Goal: Transaction & Acquisition: Purchase product/service

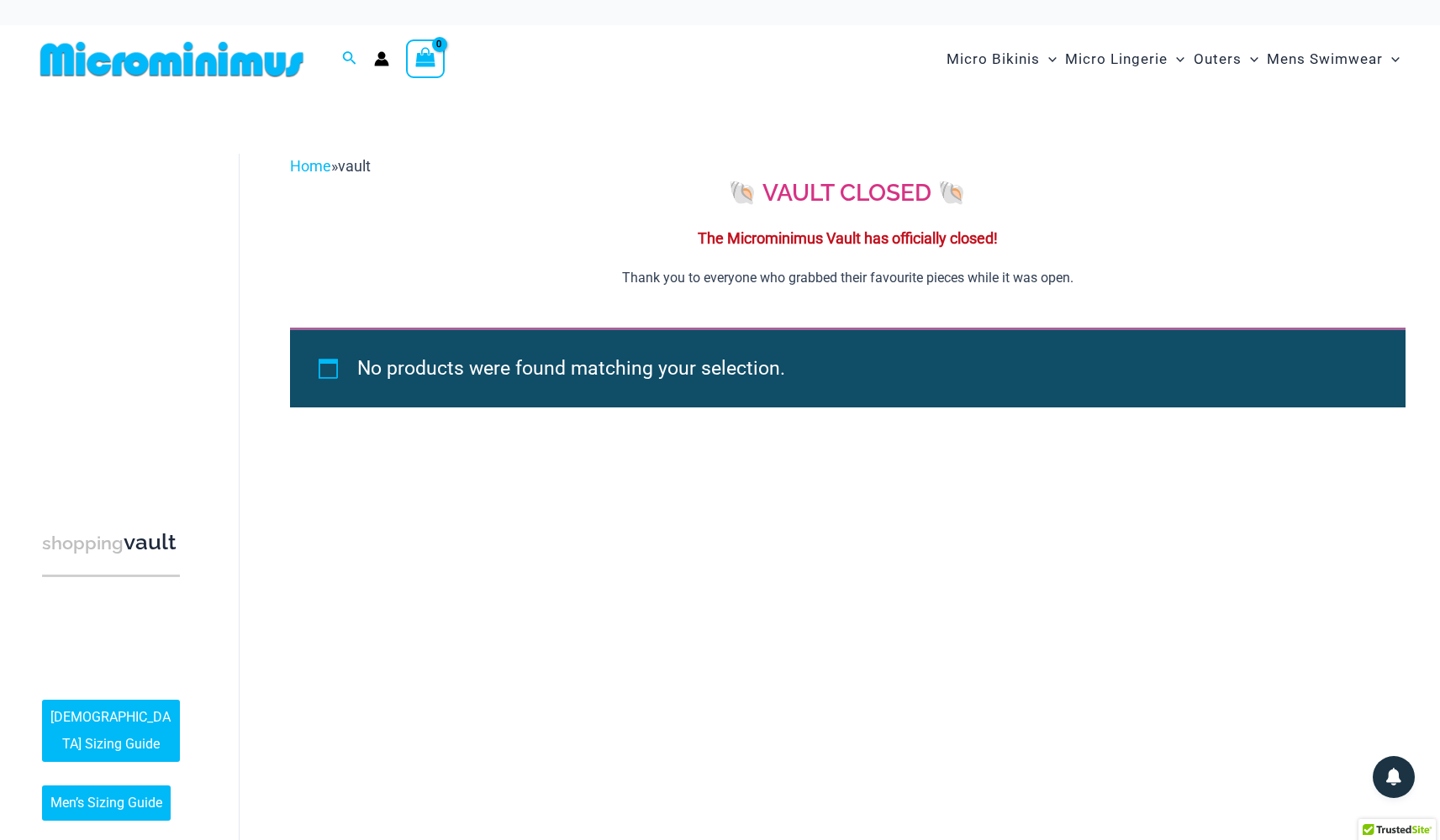
click at [231, 67] on img at bounding box center [171, 59] width 277 height 38
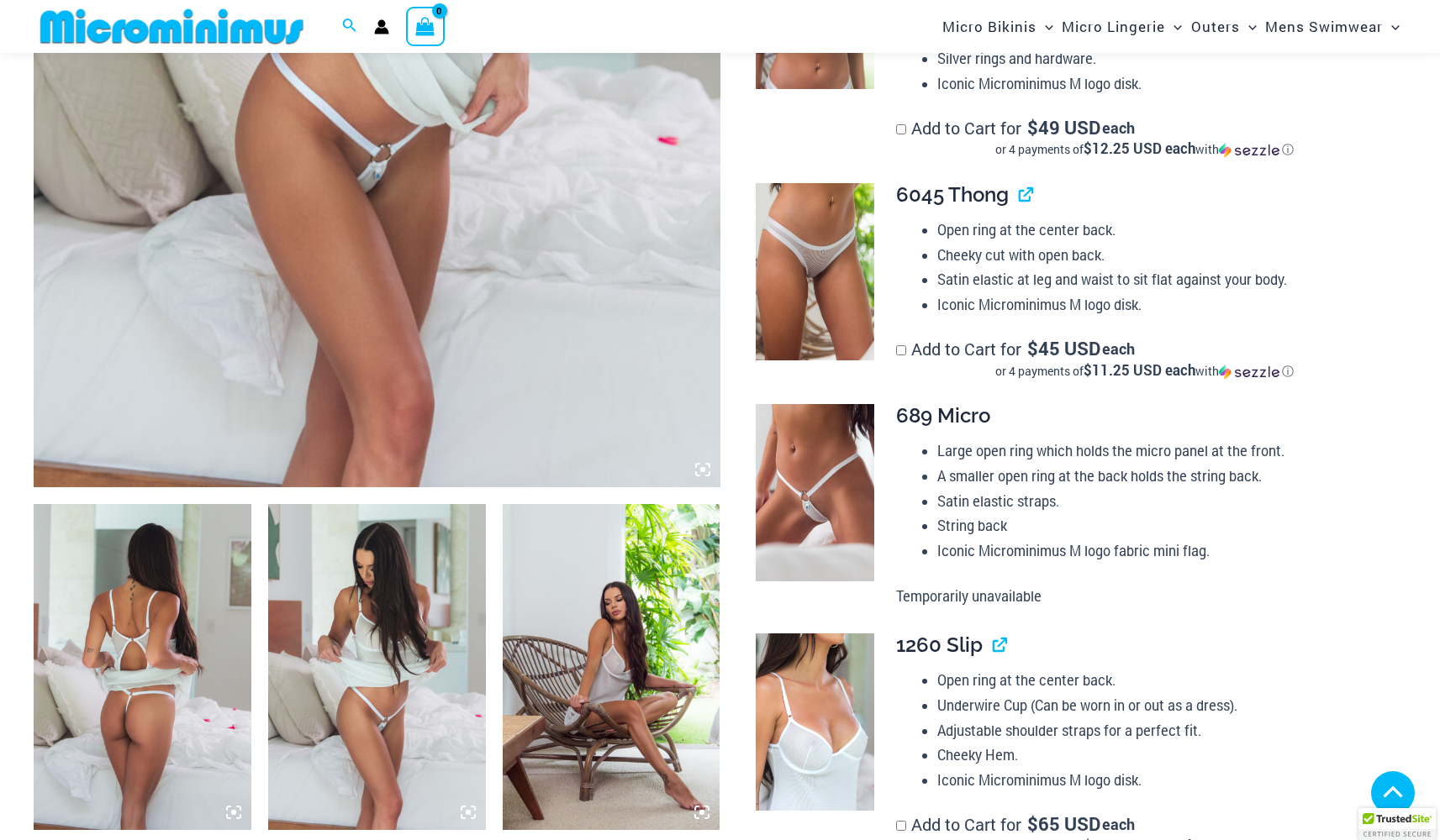
scroll to position [696, 0]
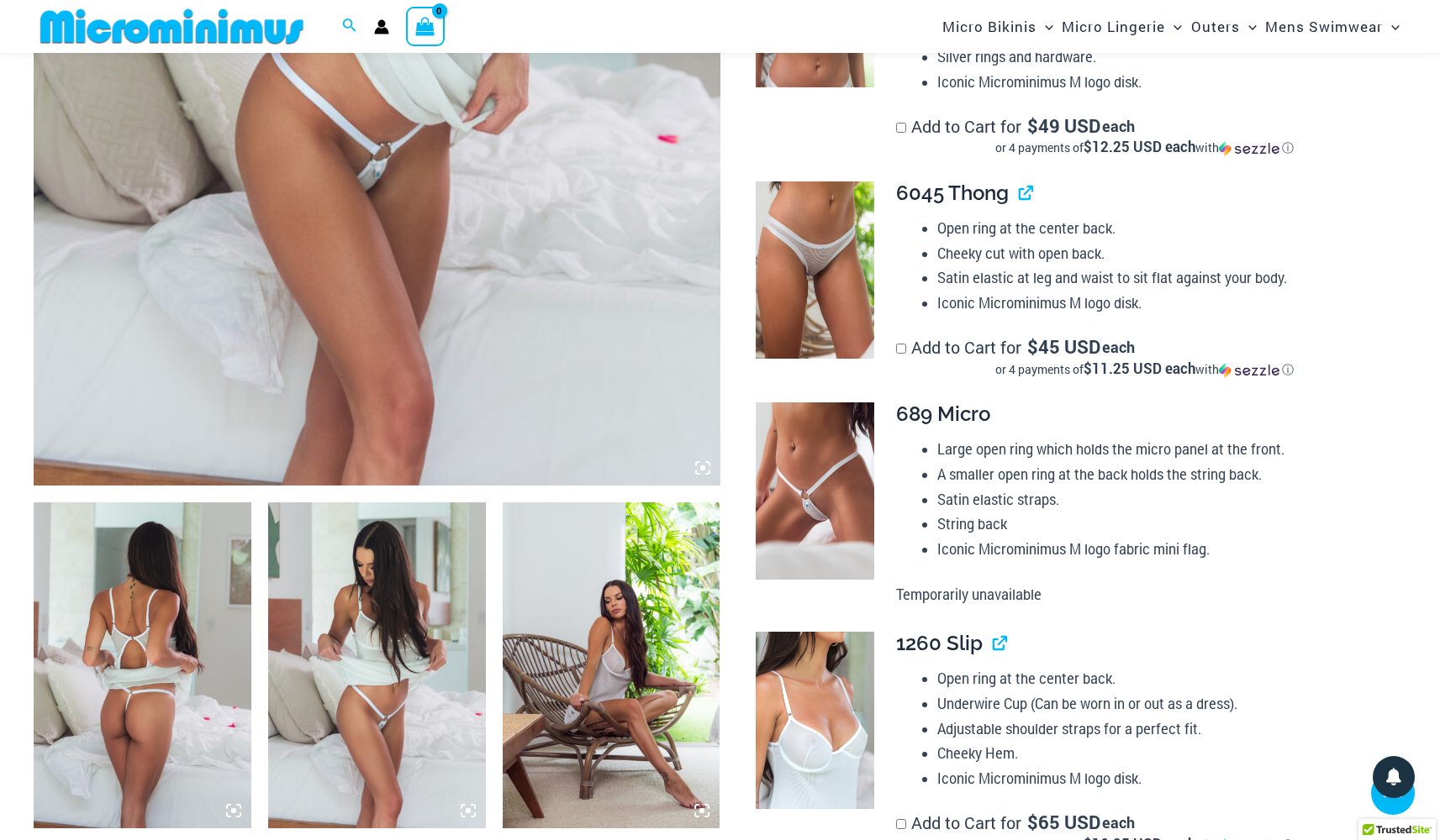
click at [242, 624] on img at bounding box center [142, 665] width 218 height 326
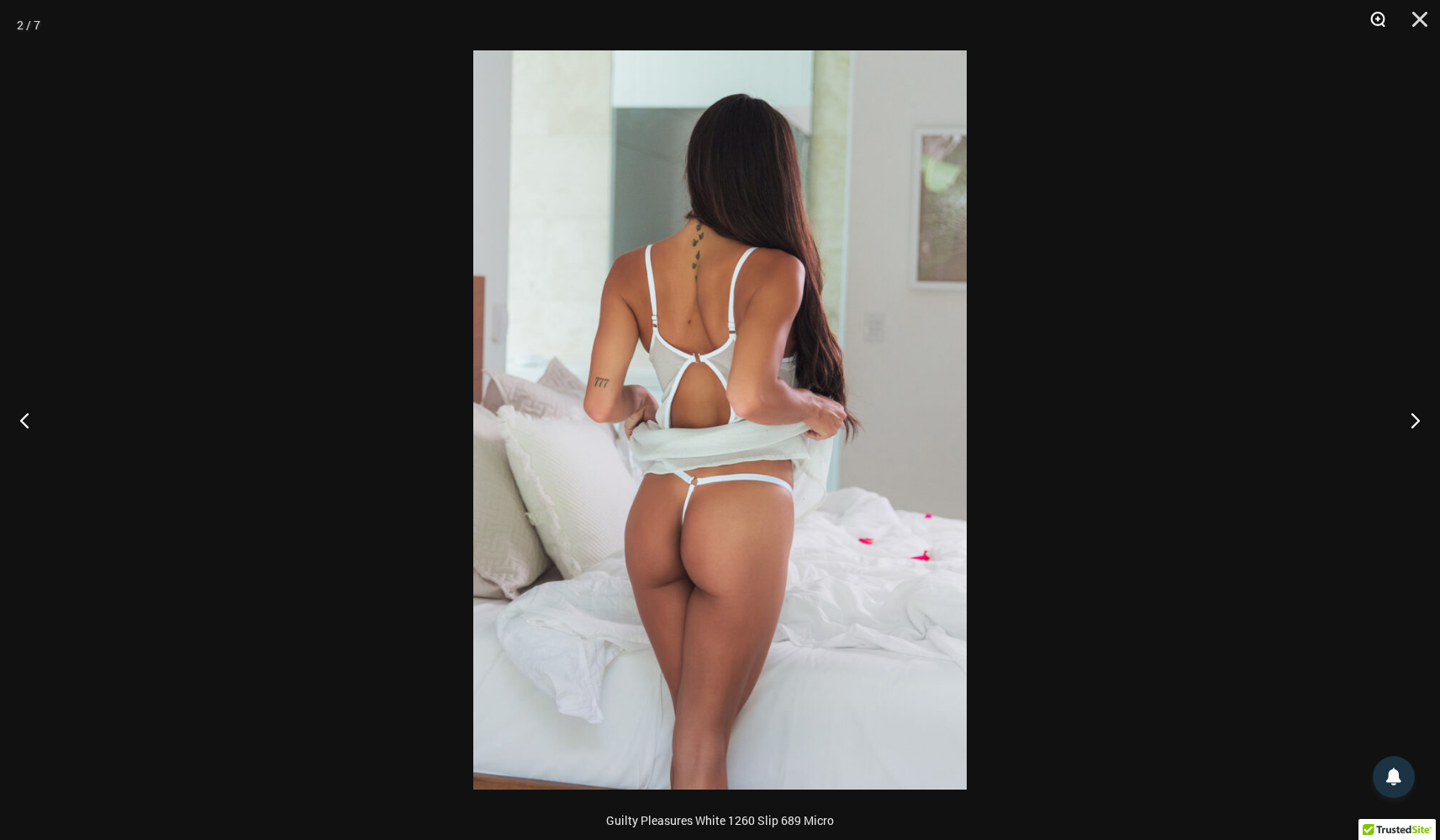
click at [1376, 19] on button "Zoom" at bounding box center [1372, 25] width 42 height 51
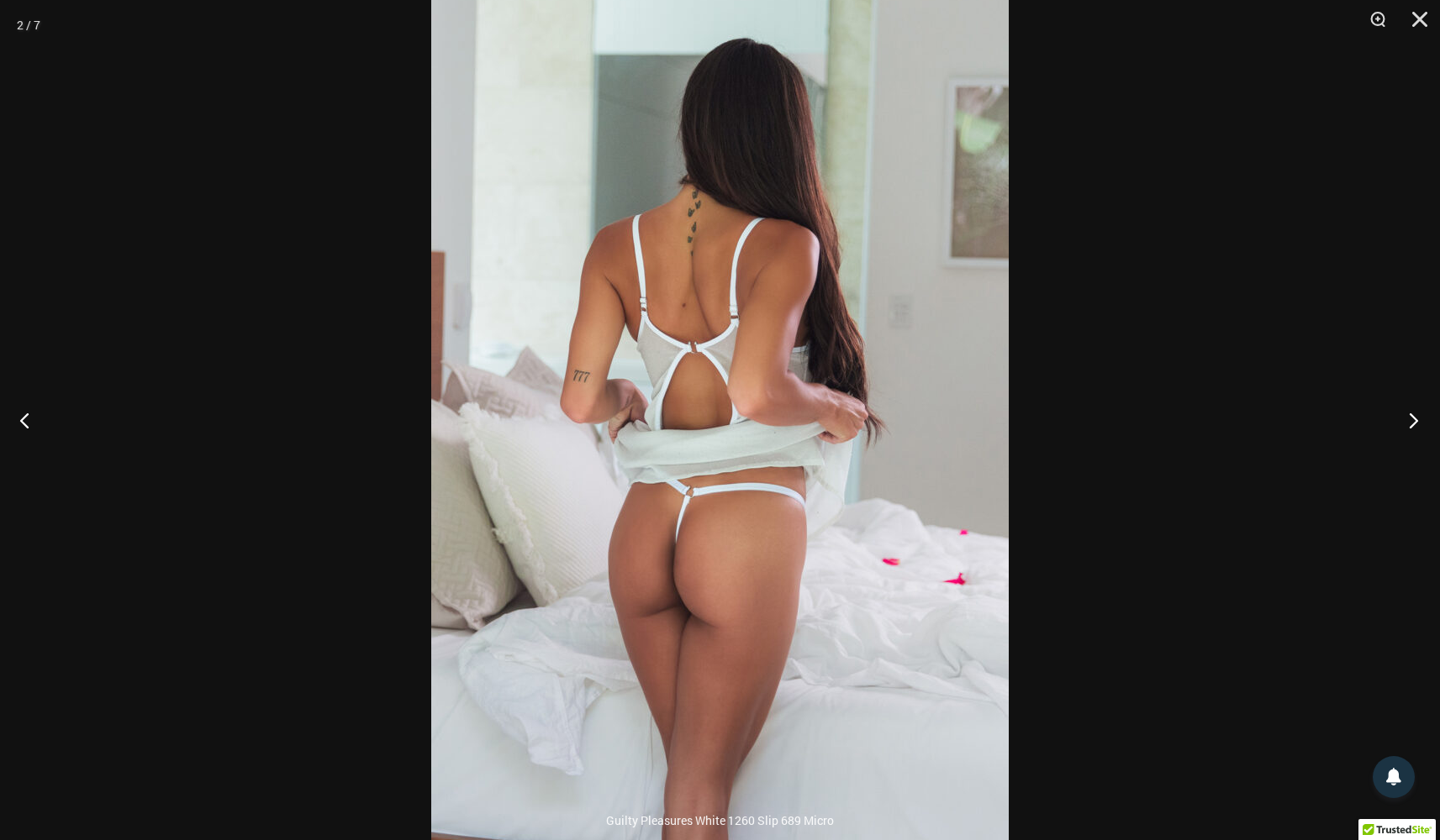
click at [1411, 423] on button "Next" at bounding box center [1408, 420] width 63 height 84
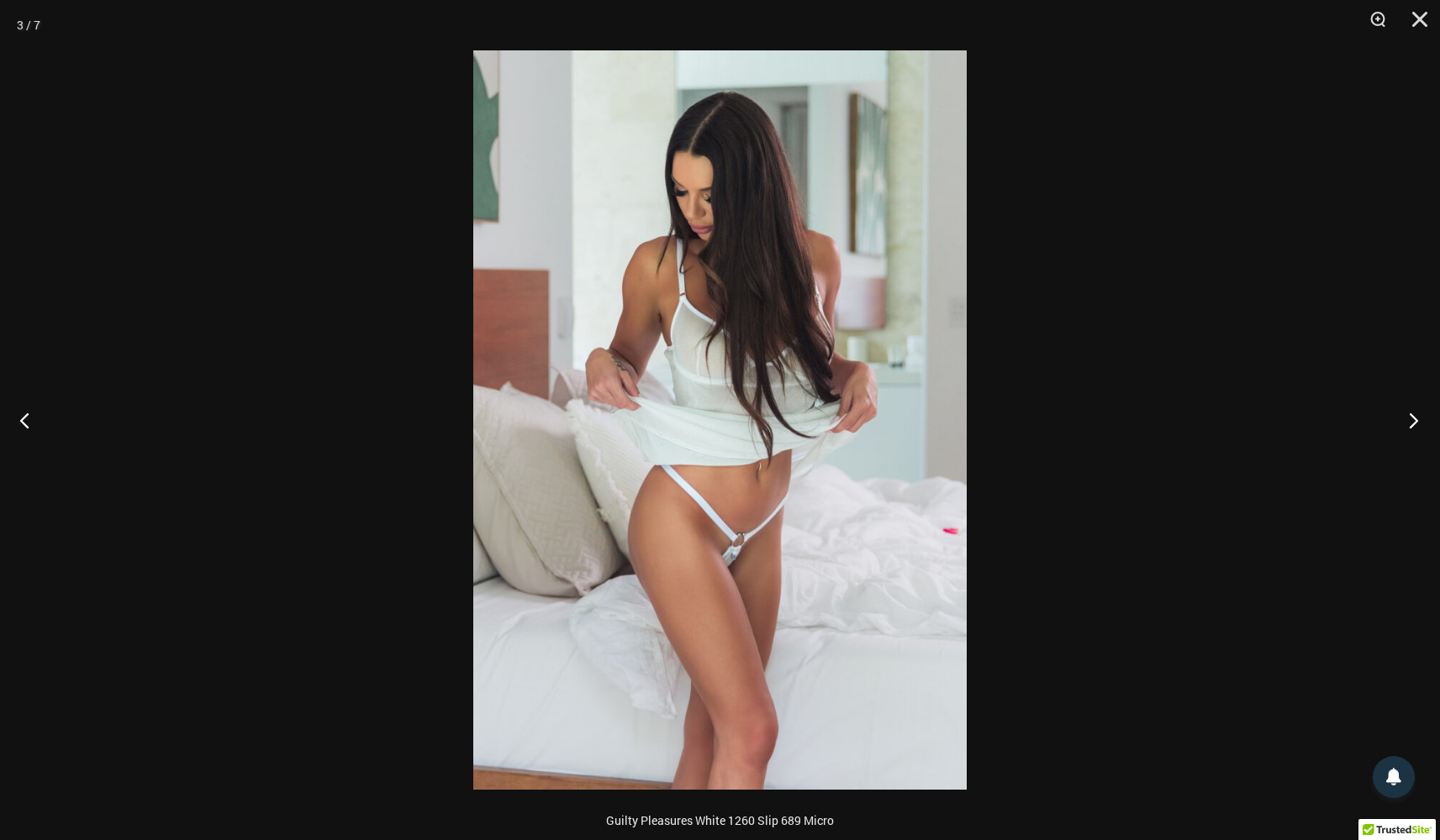
click at [1411, 423] on button "Next" at bounding box center [1408, 420] width 63 height 84
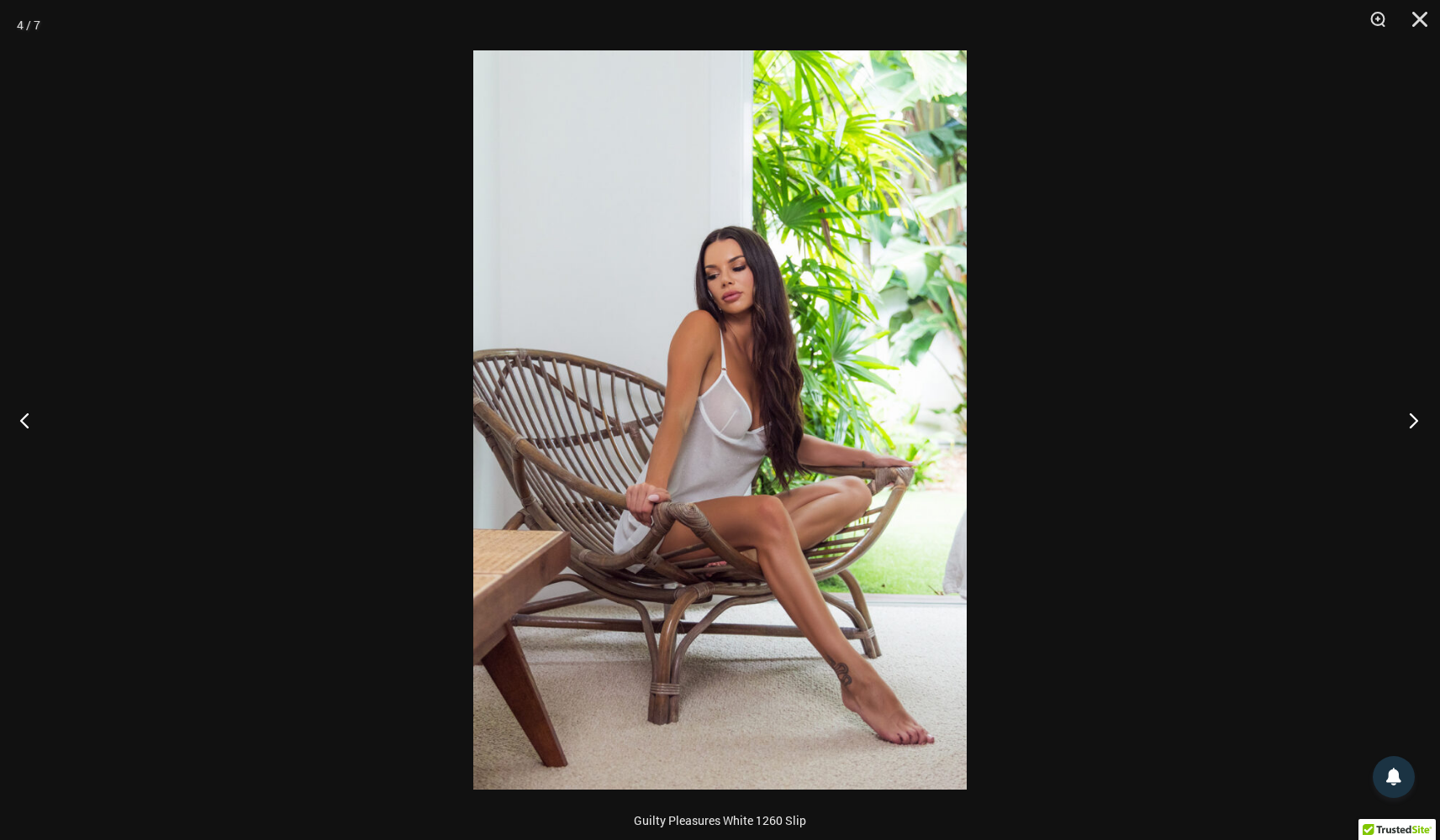
click at [1411, 423] on button "Next" at bounding box center [1408, 420] width 63 height 84
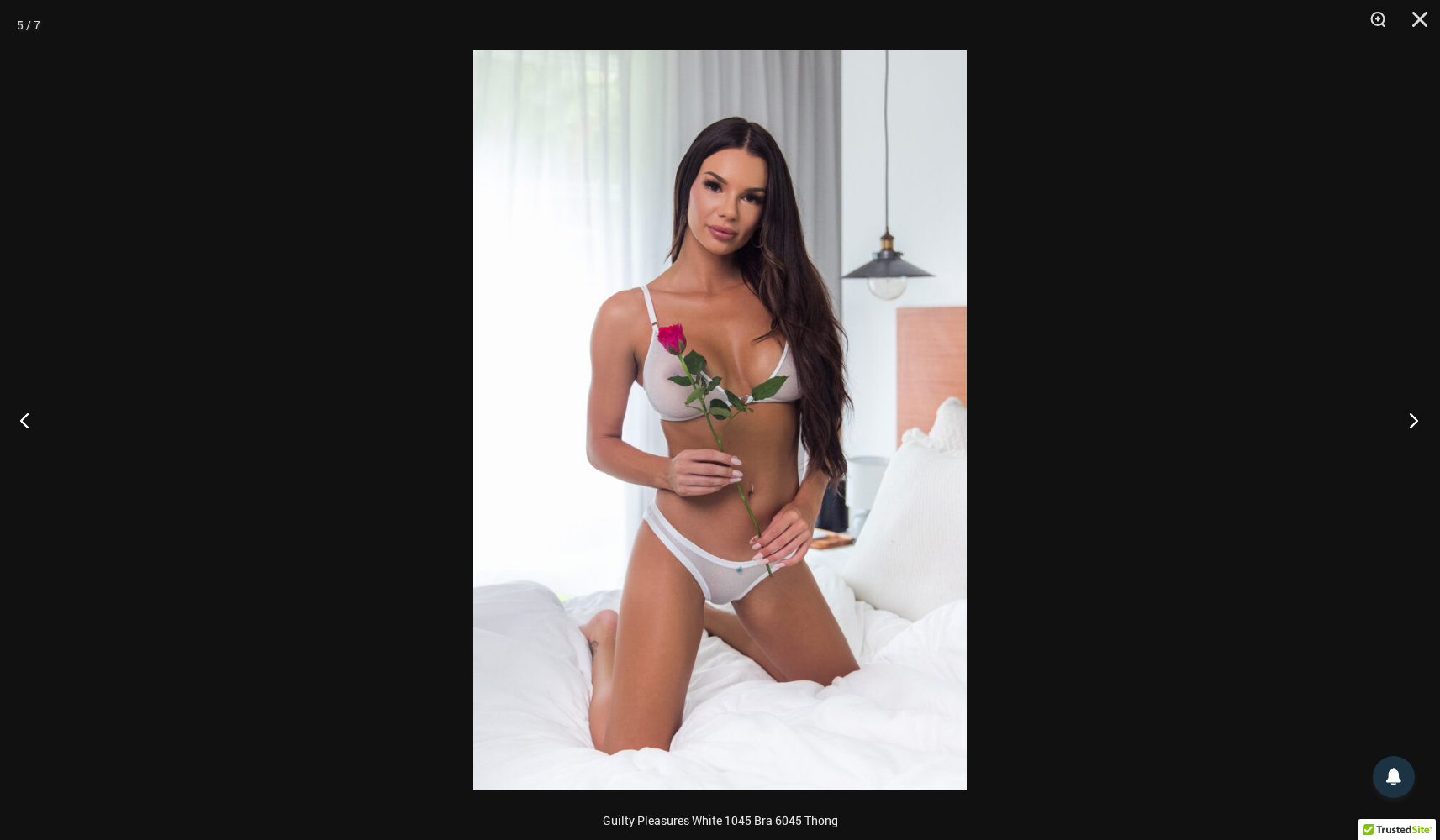
click at [1411, 423] on button "Next" at bounding box center [1408, 420] width 63 height 84
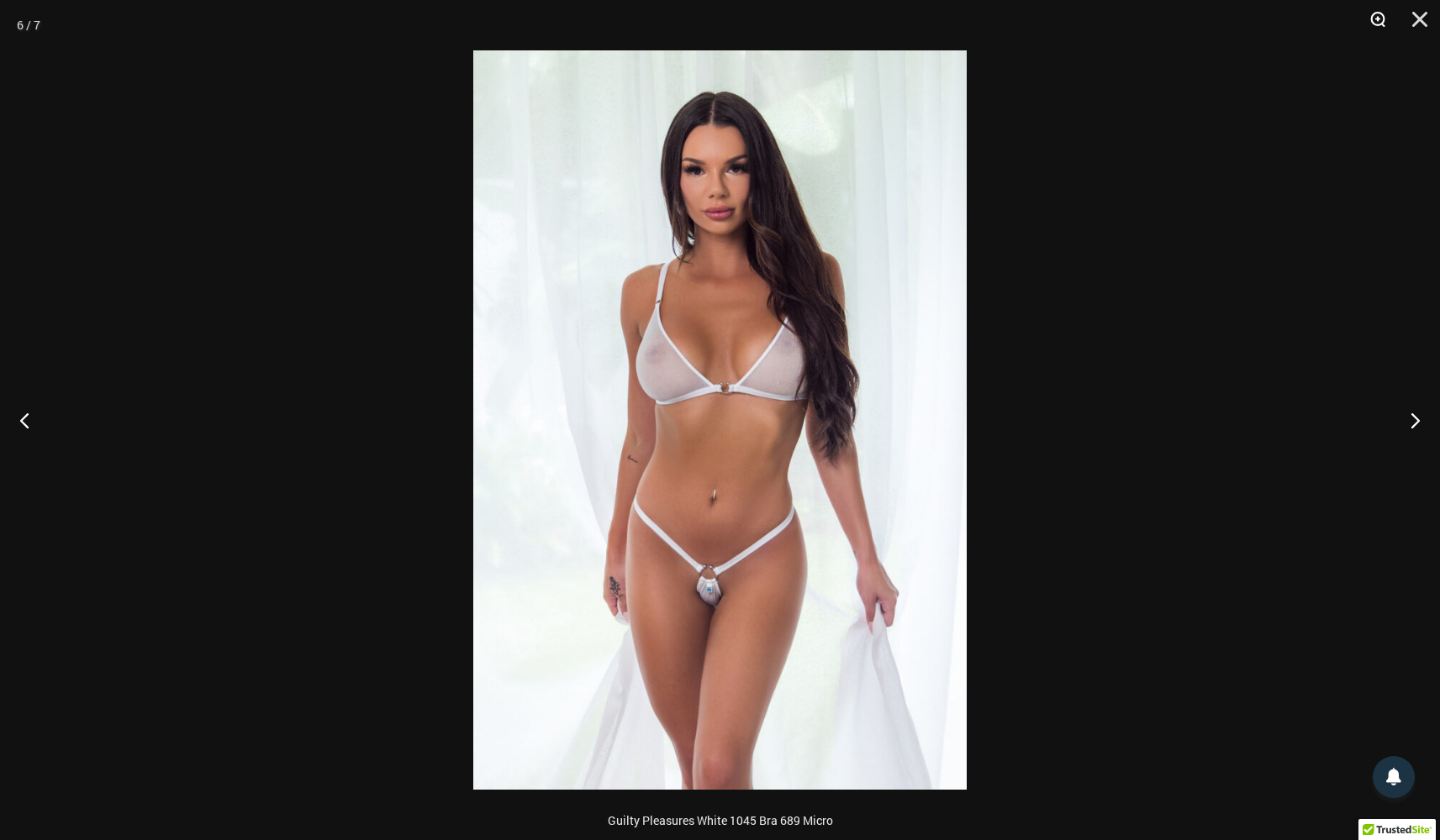
click at [1364, 13] on button "Zoom" at bounding box center [1372, 25] width 42 height 51
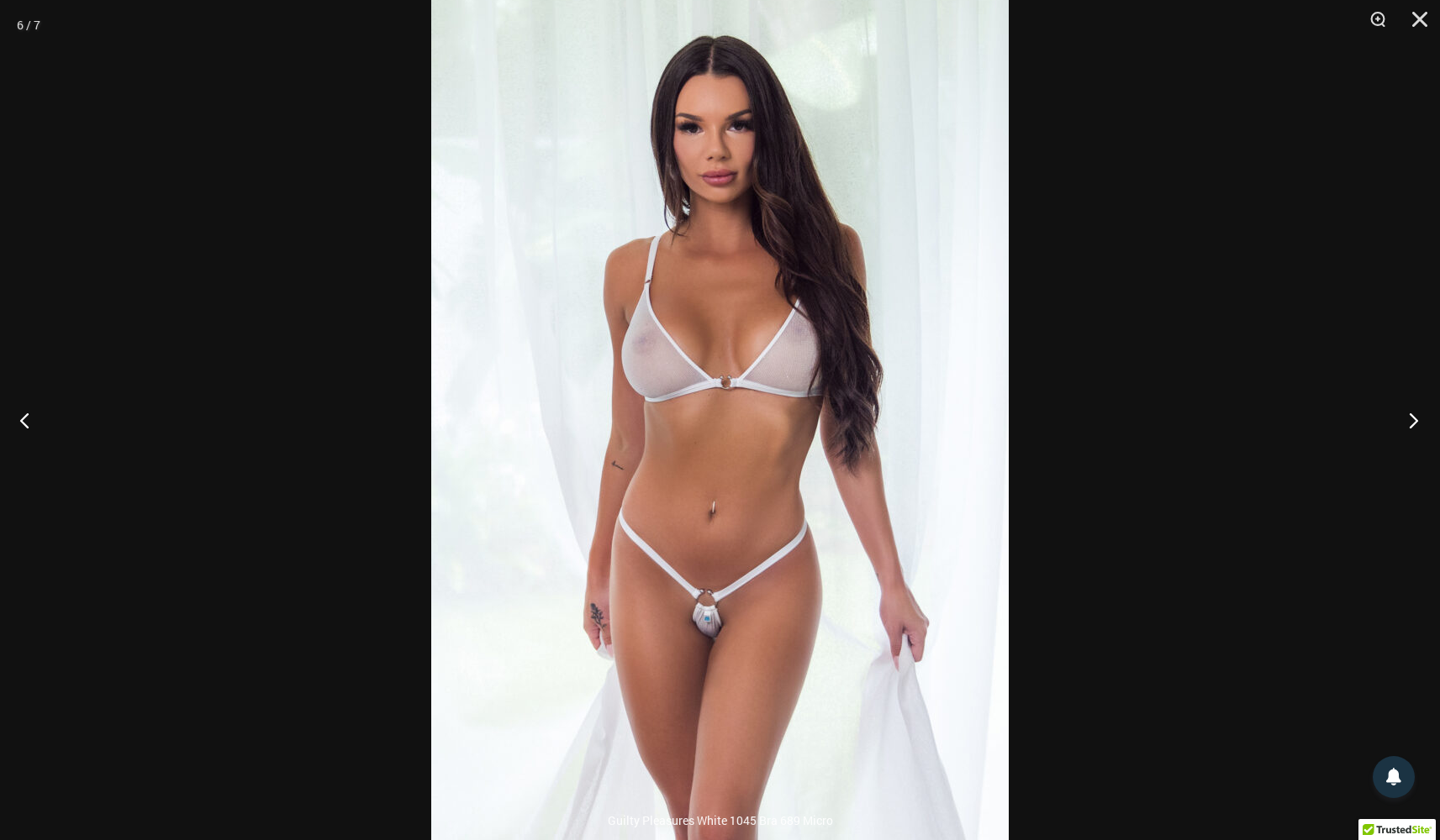
click at [1414, 420] on button "Next" at bounding box center [1408, 420] width 63 height 84
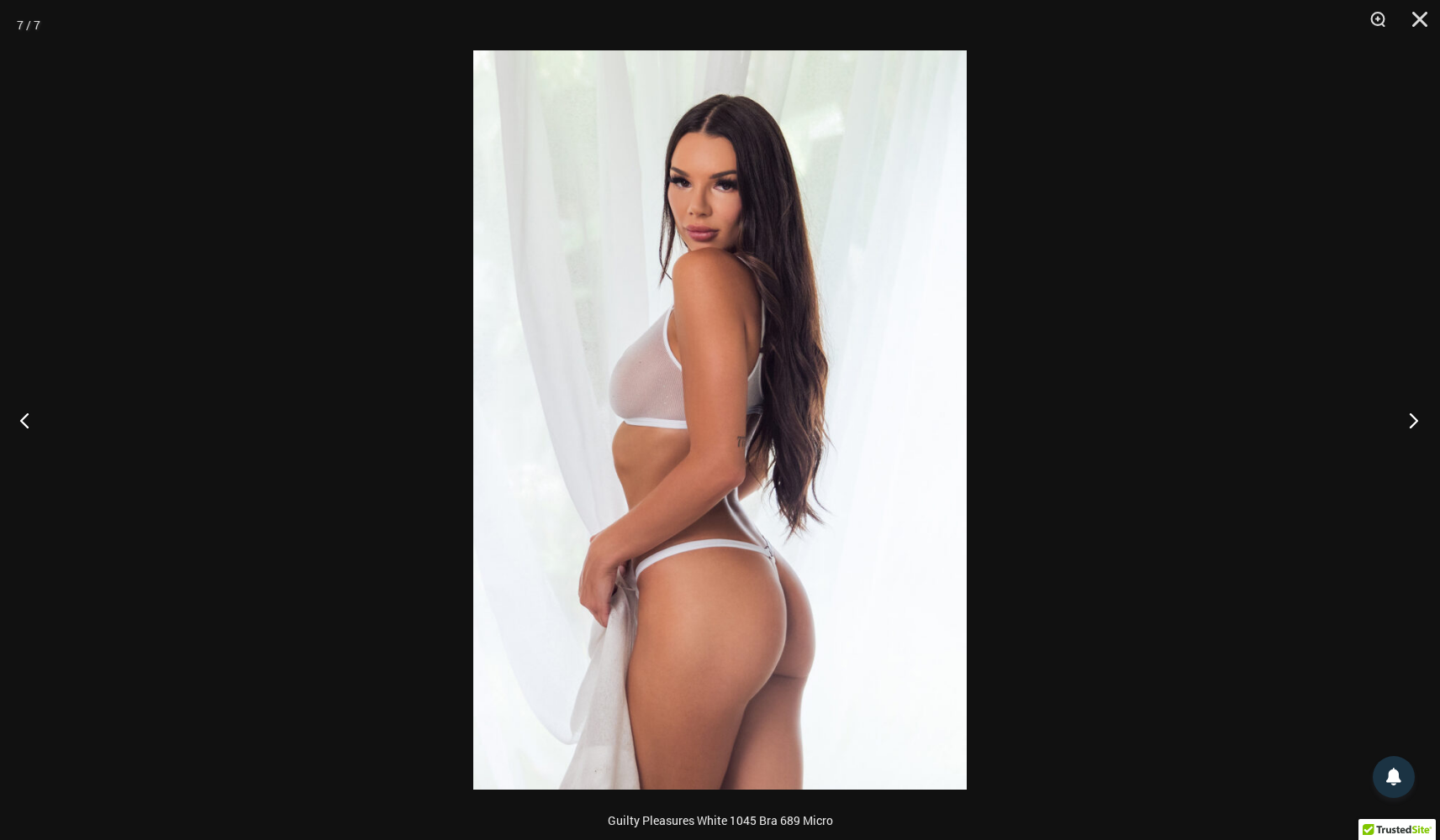
click at [1414, 420] on button "Next" at bounding box center [1408, 420] width 63 height 84
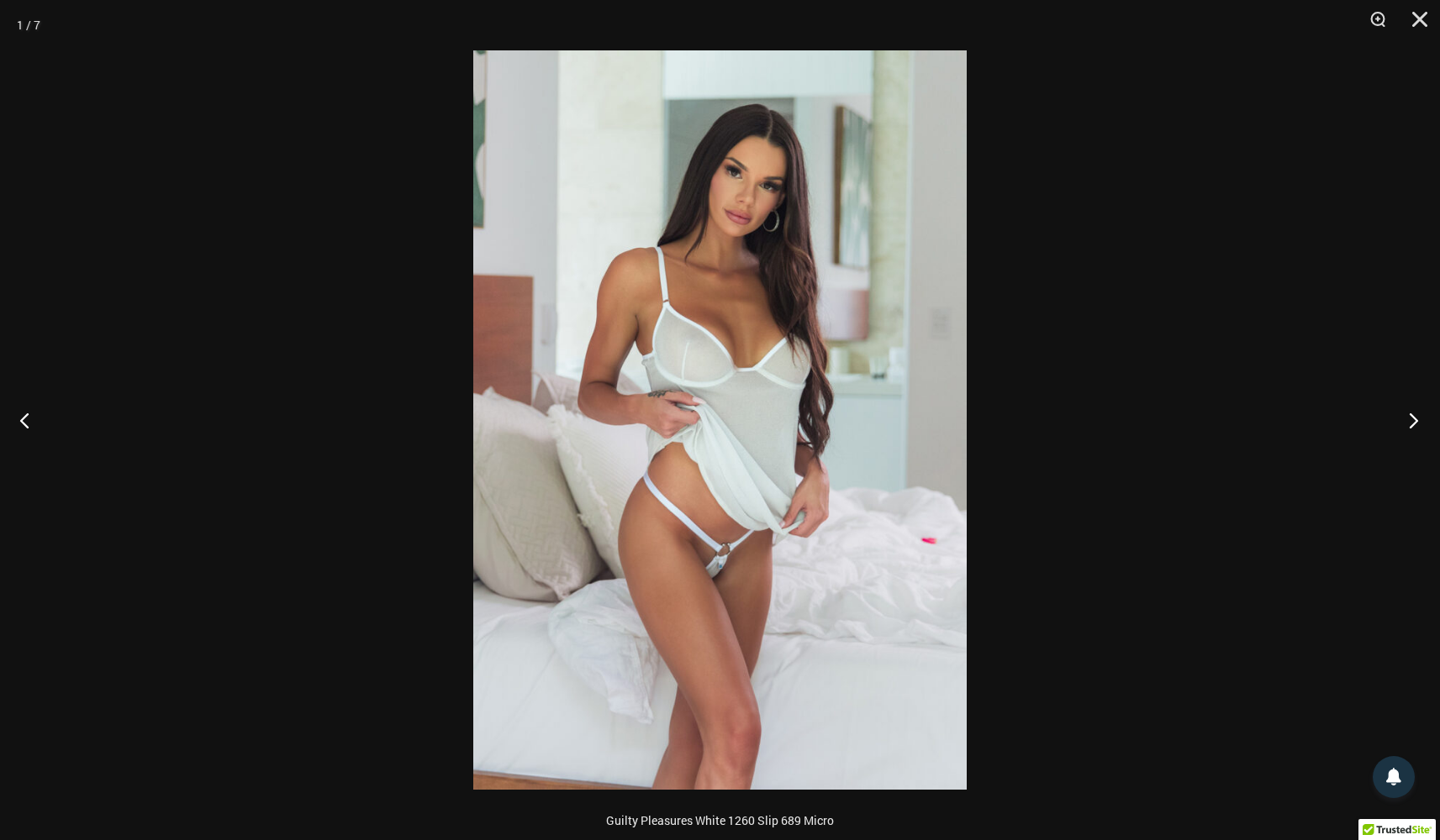
click at [1414, 420] on button "Next" at bounding box center [1408, 420] width 63 height 84
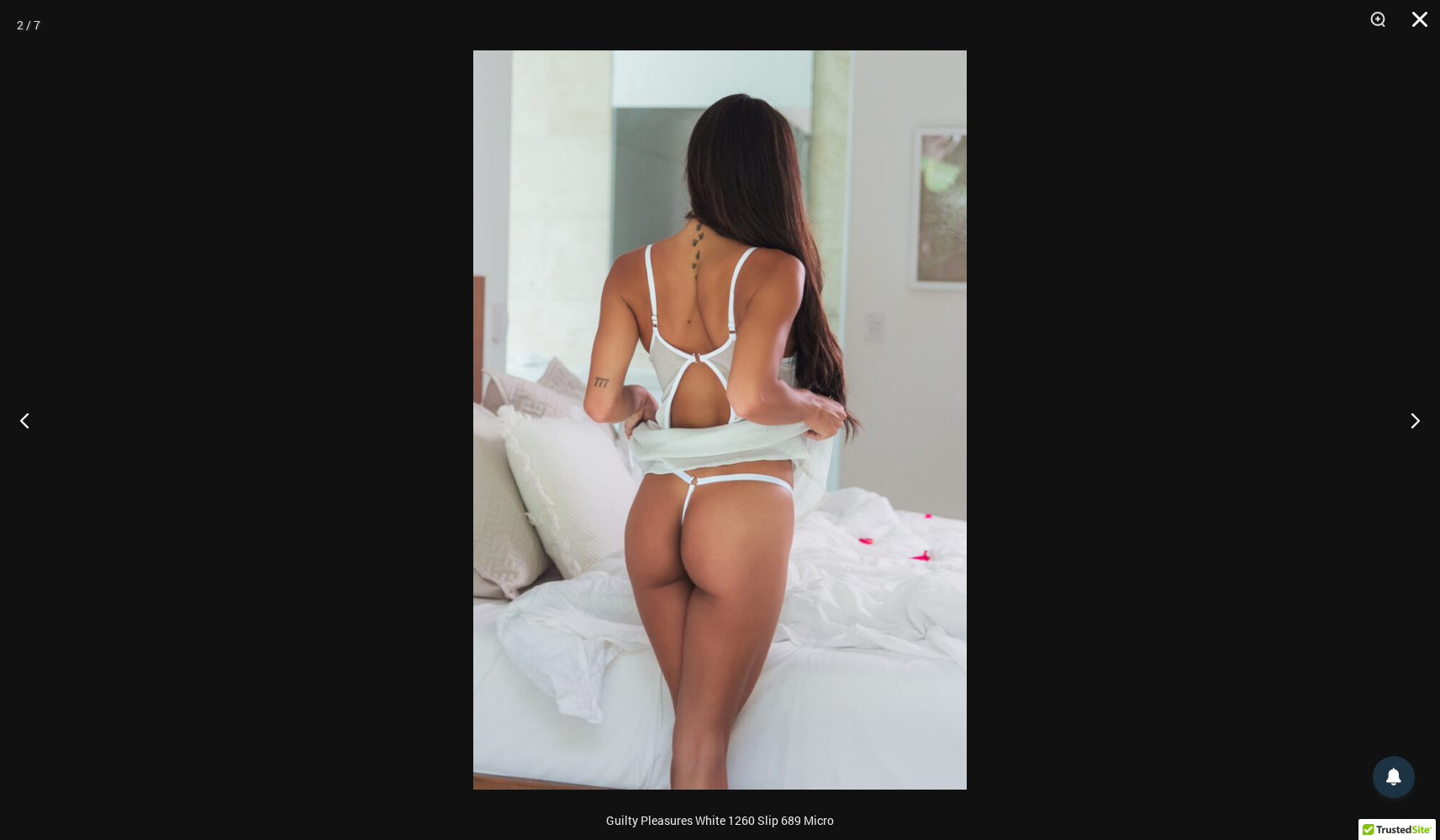
click at [1417, 22] on button "Close" at bounding box center [1414, 25] width 42 height 51
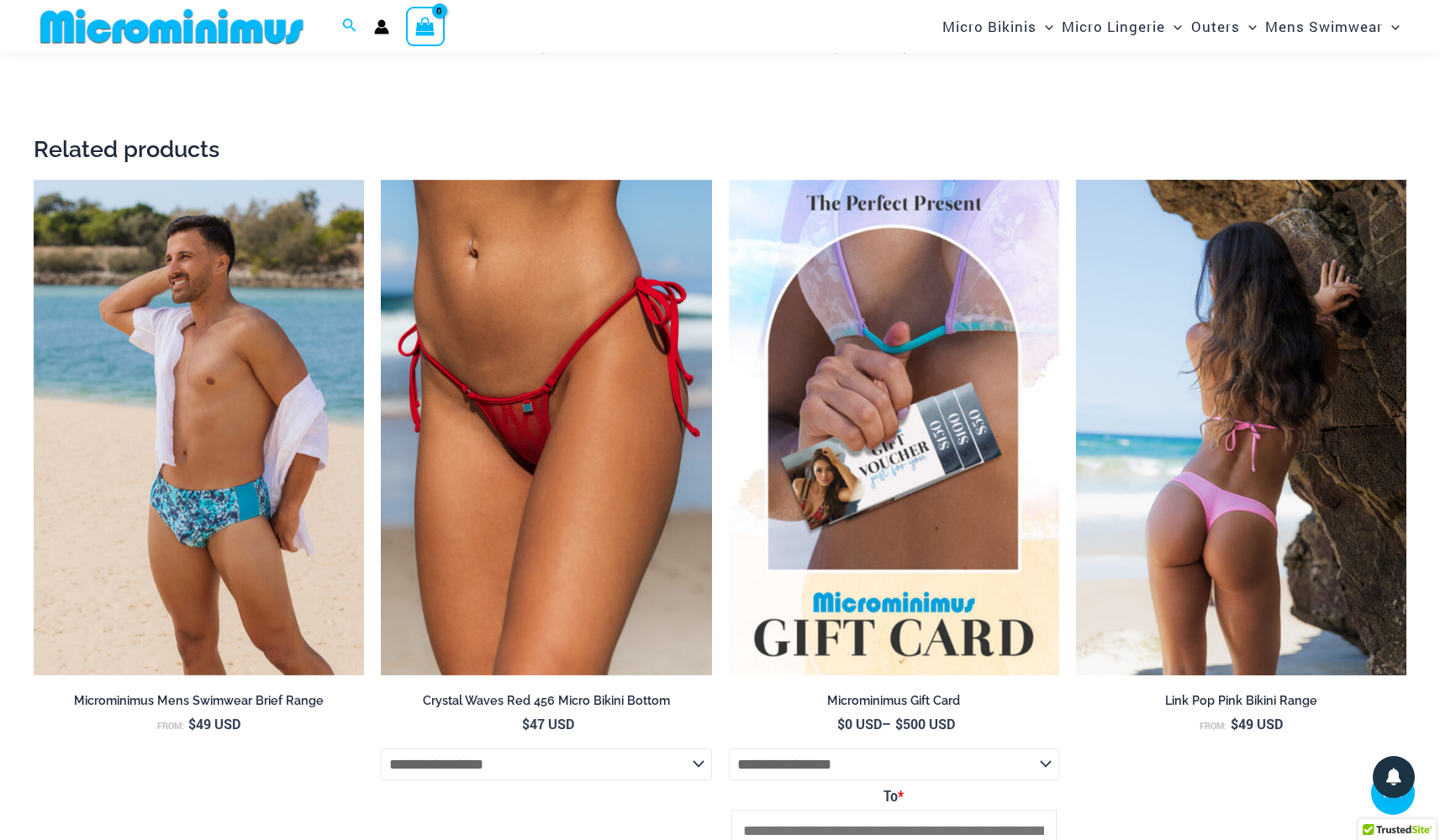
scroll to position [2888, 0]
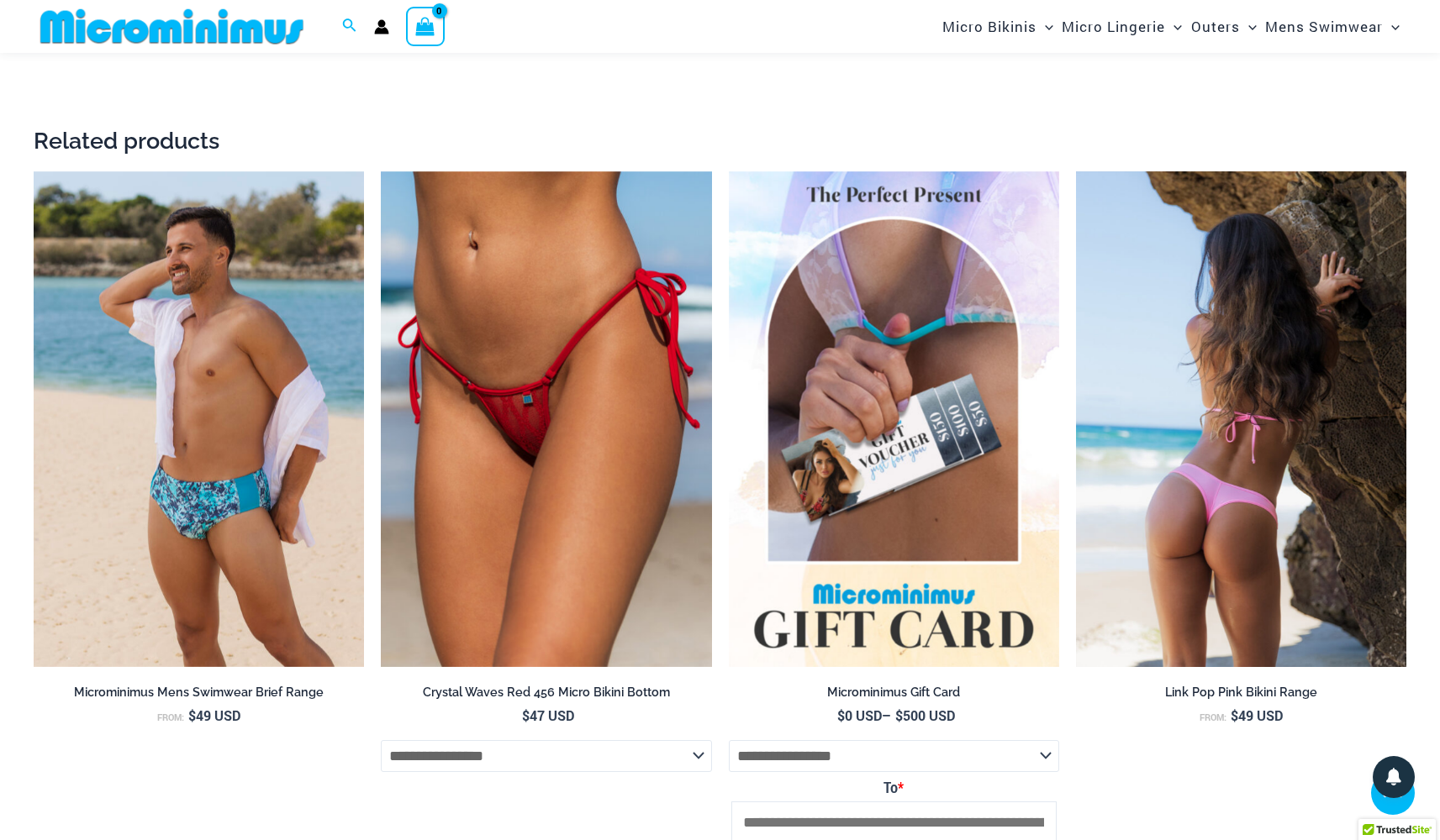
click at [1282, 305] on img at bounding box center [1241, 419] width 331 height 496
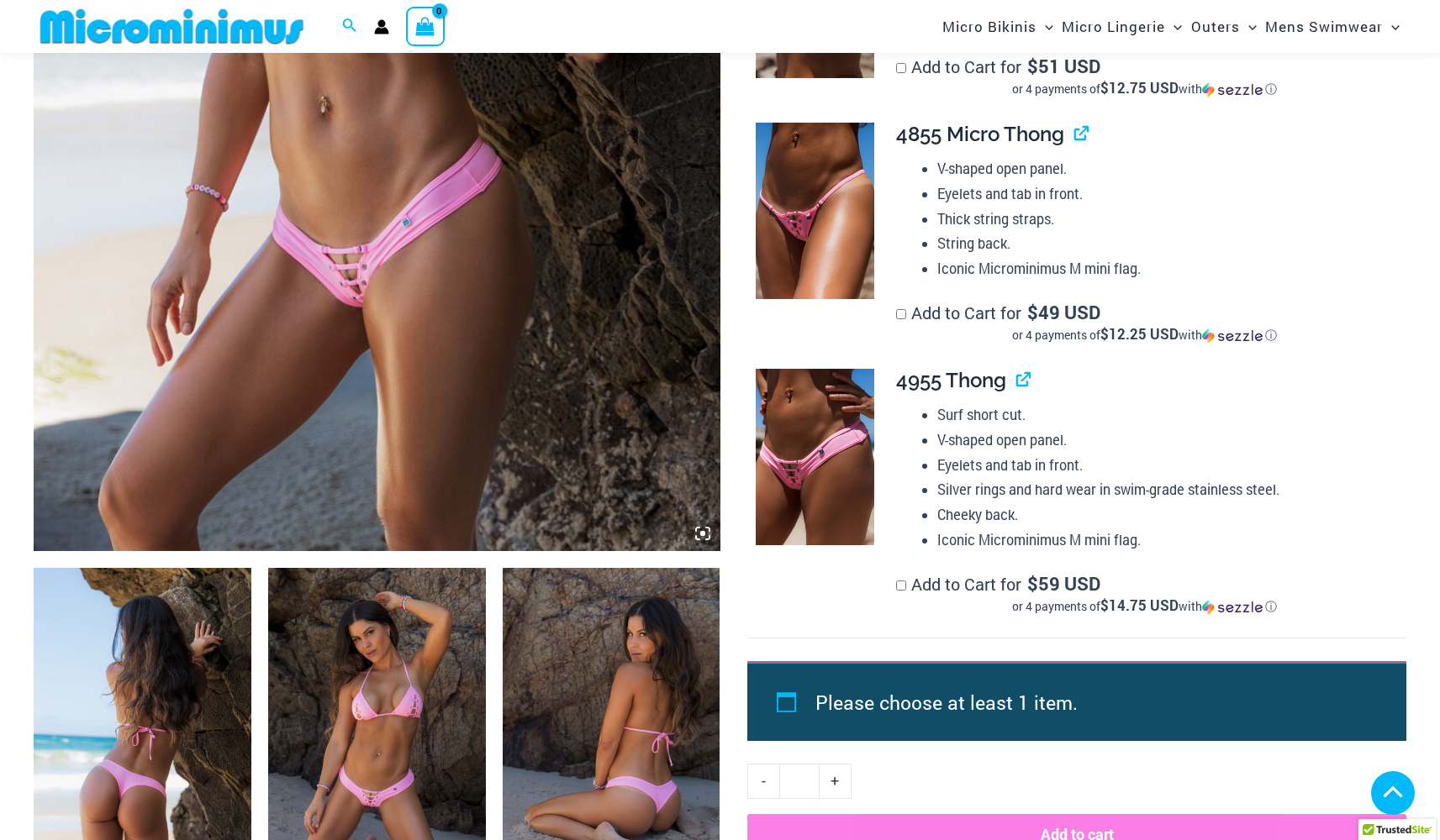
scroll to position [632, 0]
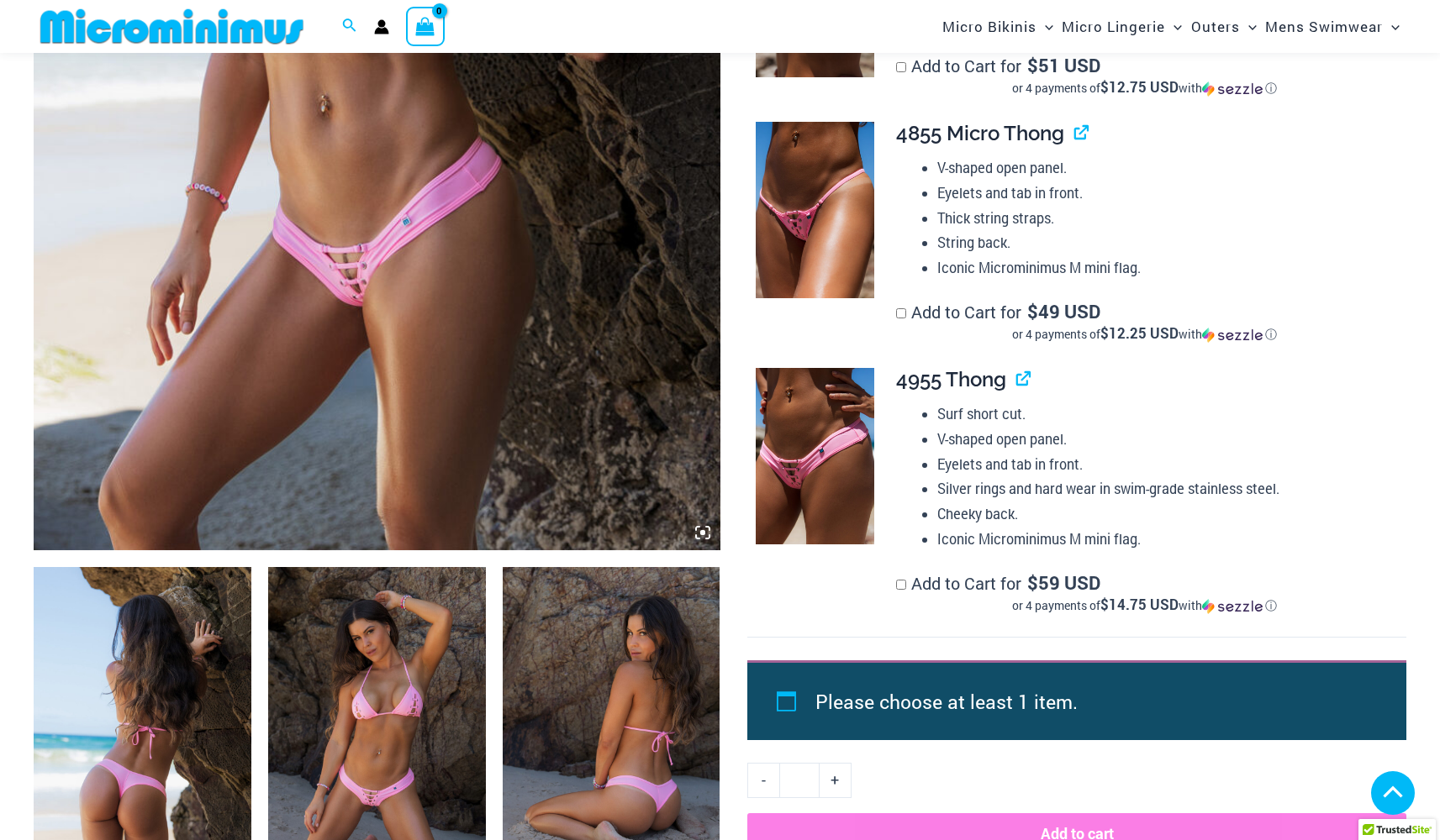
click at [398, 646] on img at bounding box center [377, 729] width 218 height 326
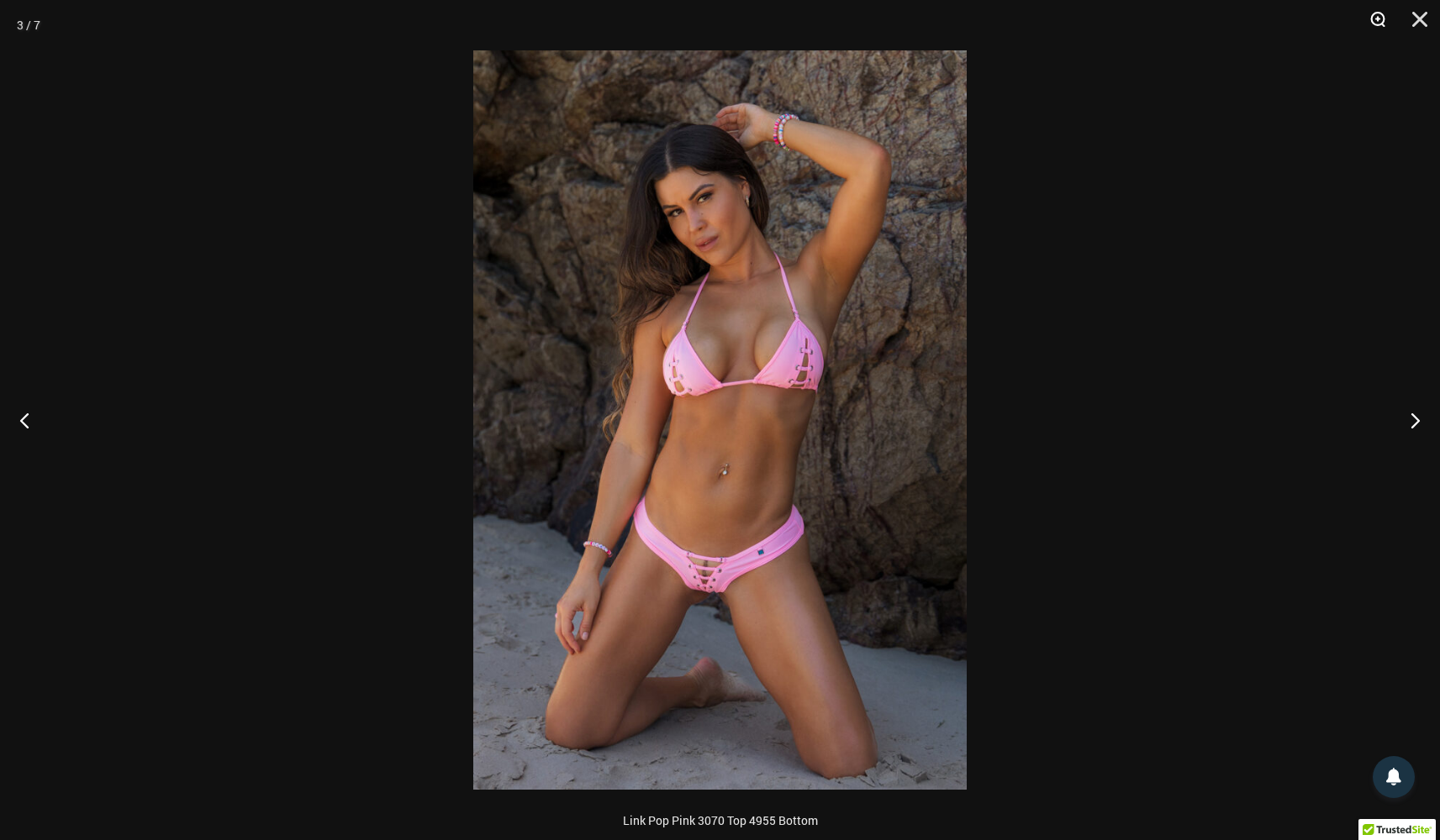
click at [1379, 14] on button "Zoom" at bounding box center [1372, 25] width 42 height 51
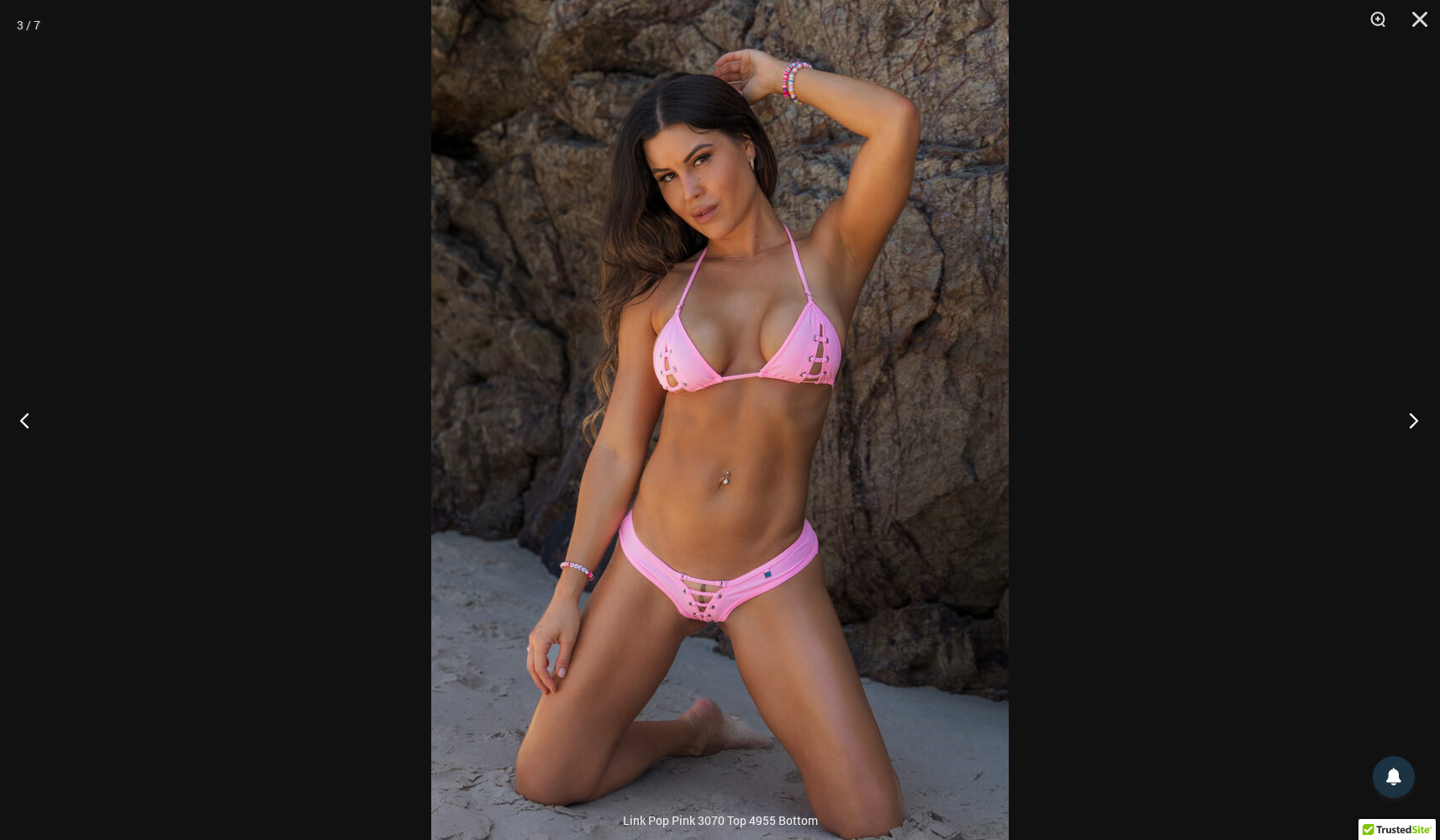
click at [1417, 420] on button "Next" at bounding box center [1408, 420] width 63 height 84
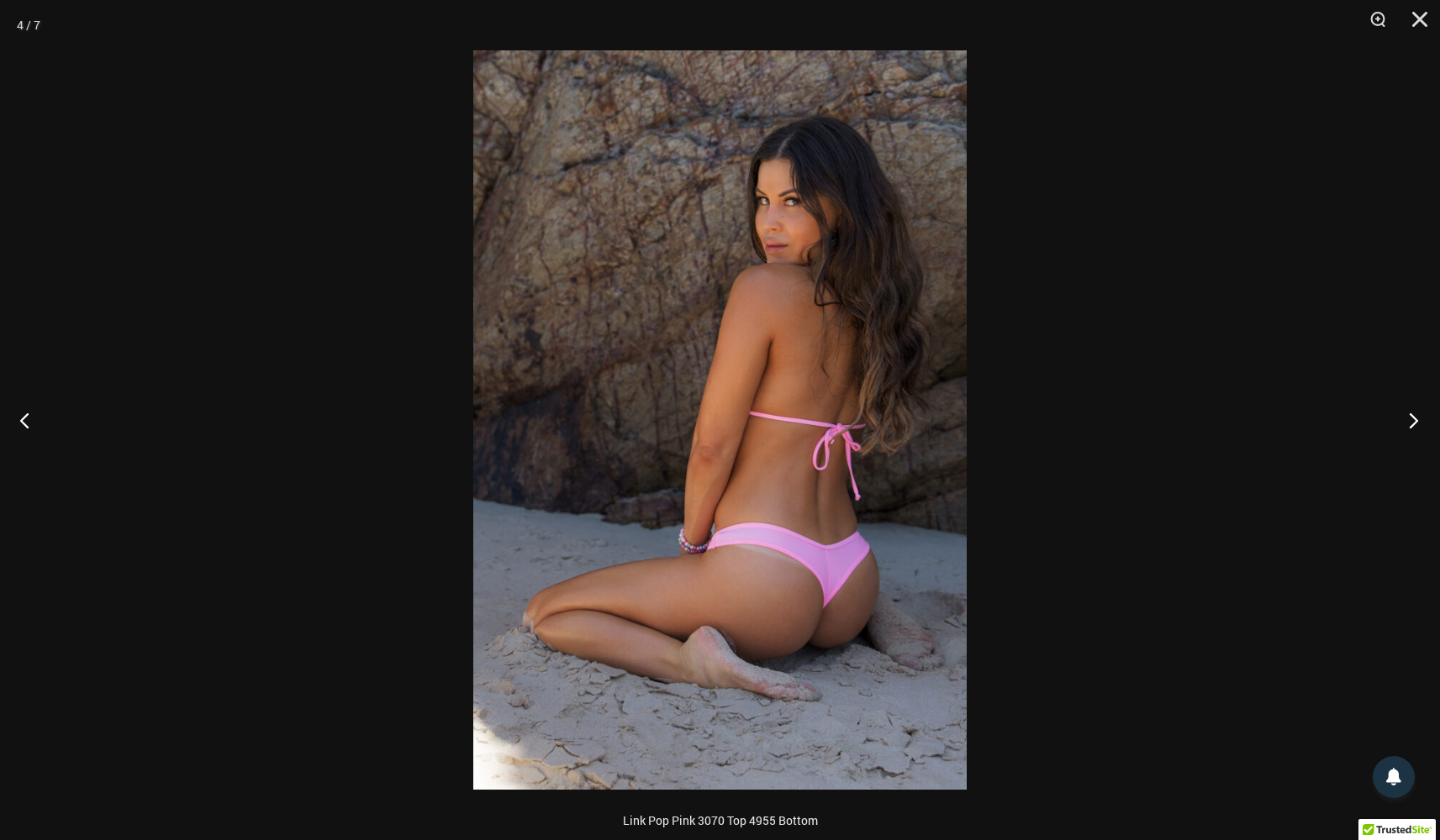
click at [1417, 420] on button "Next" at bounding box center [1408, 420] width 63 height 84
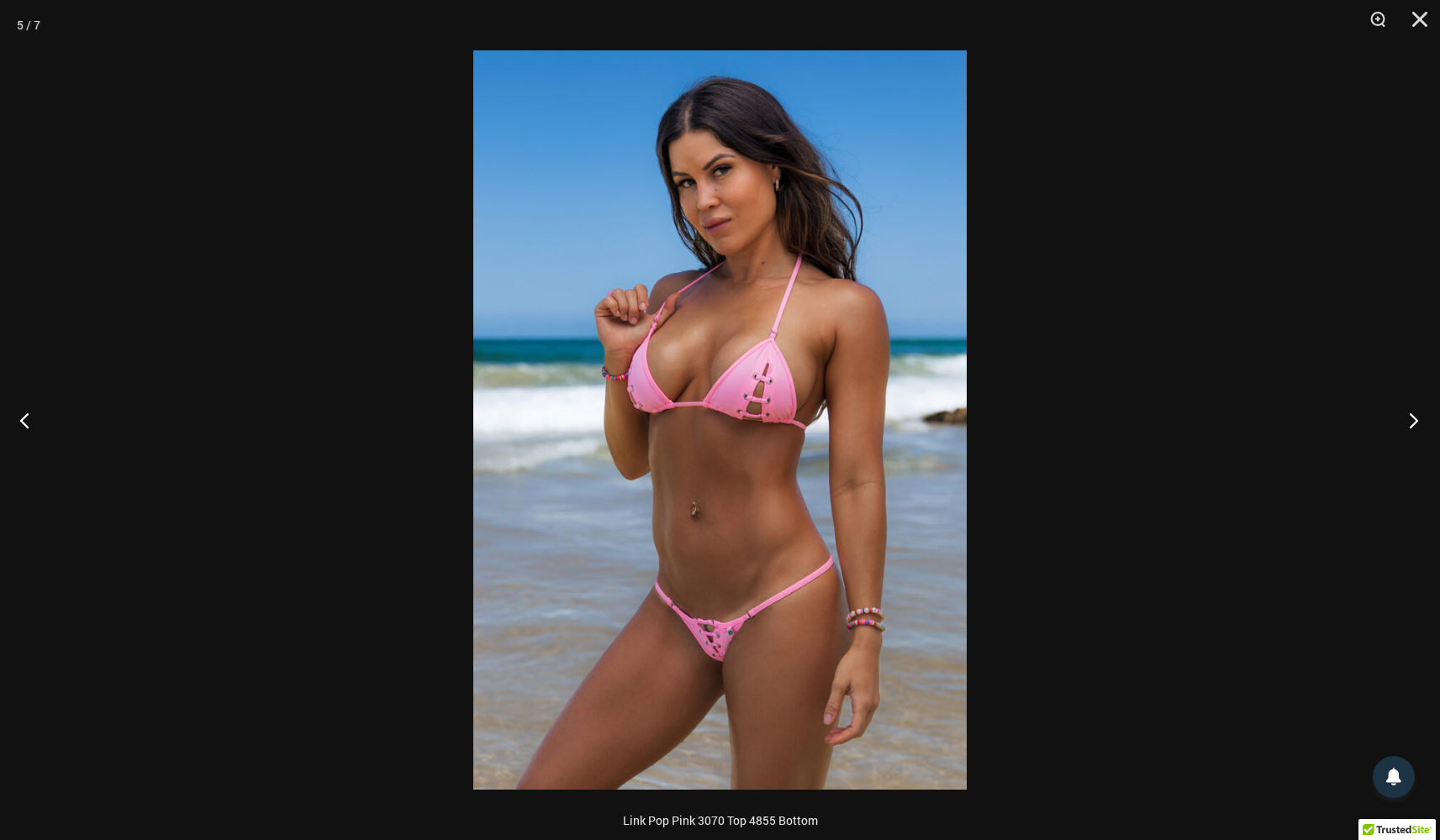
click at [1417, 420] on button "Next" at bounding box center [1408, 420] width 63 height 84
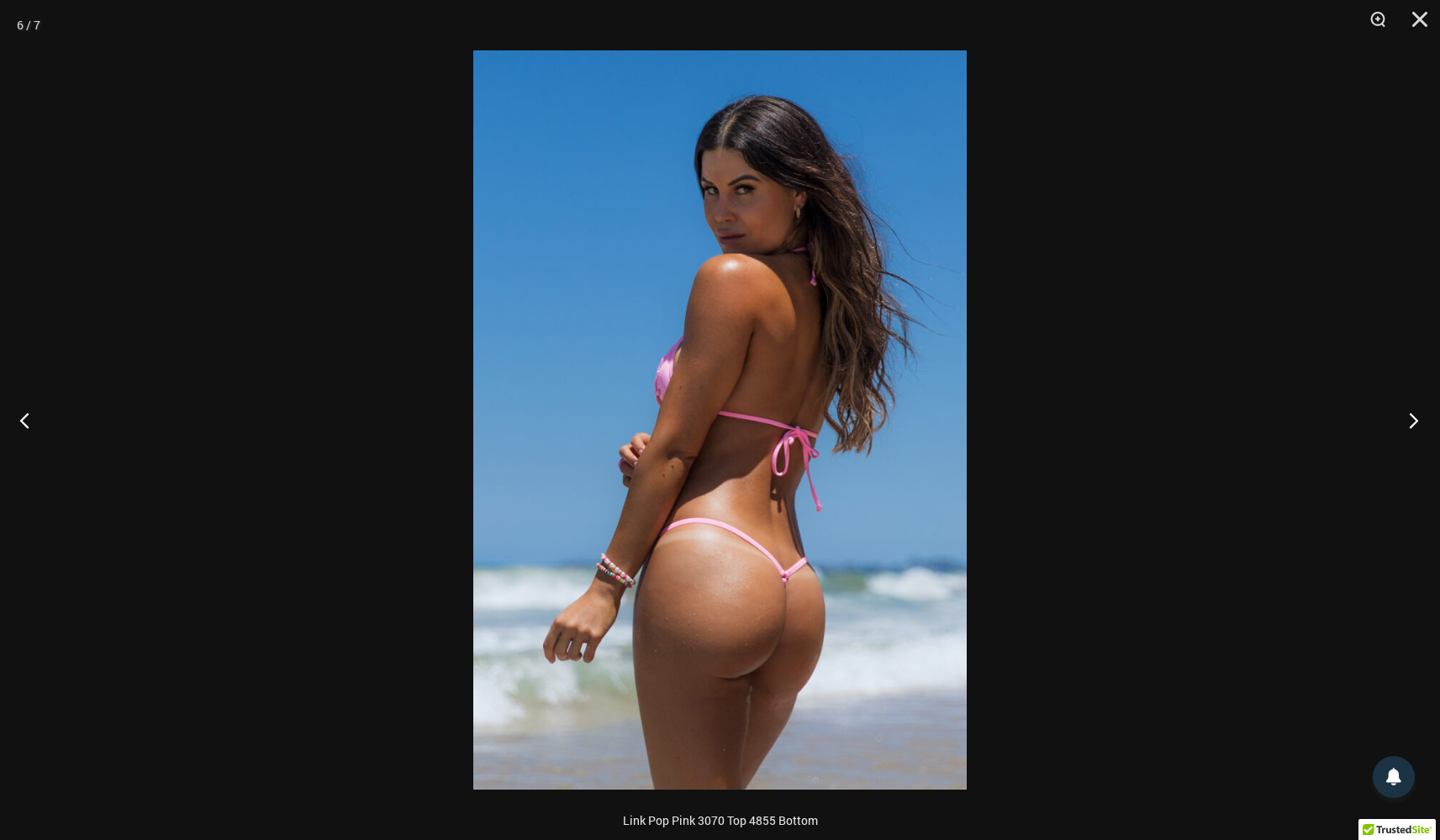
click at [1417, 420] on button "Next" at bounding box center [1408, 420] width 63 height 84
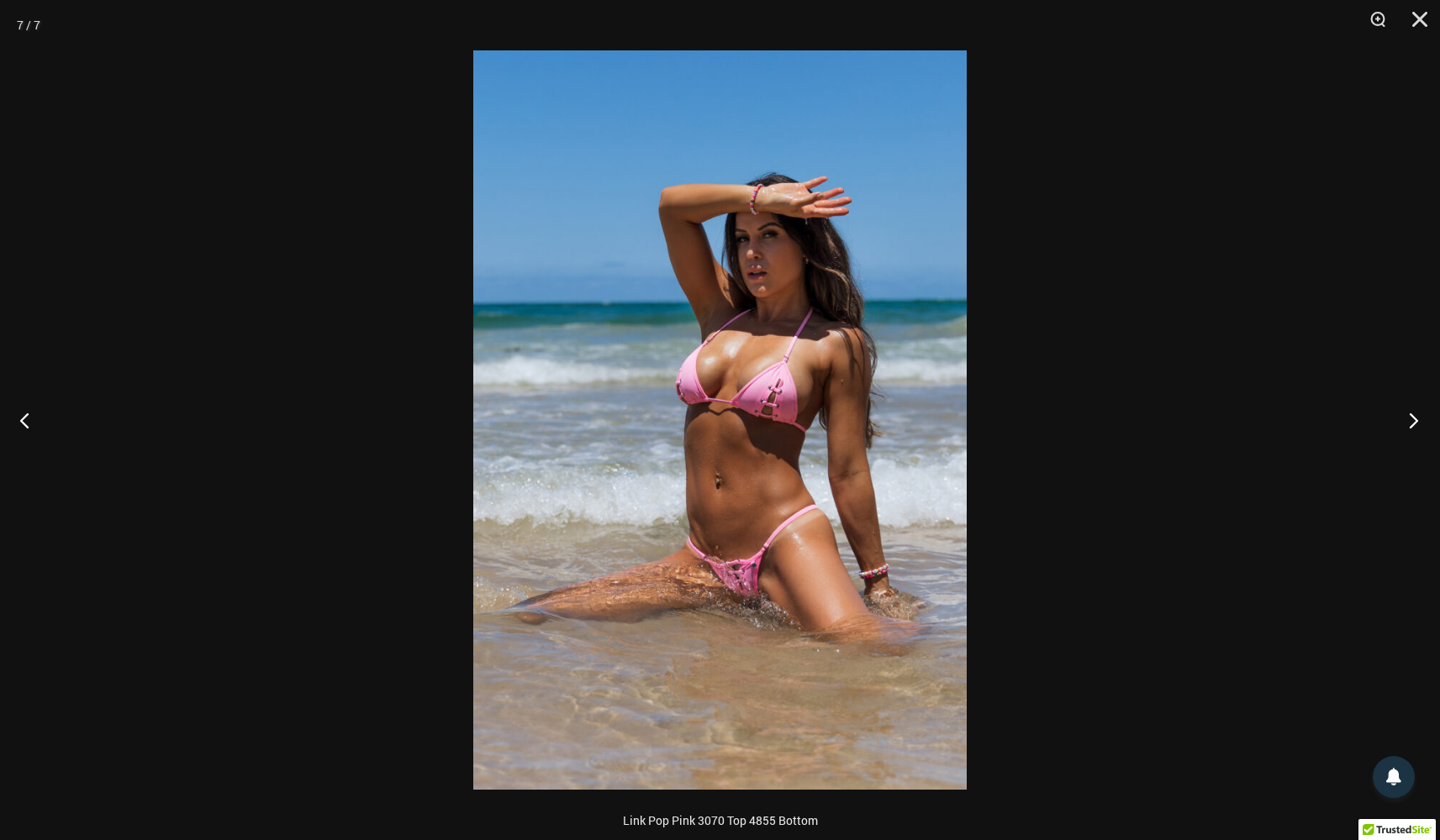
click at [1417, 420] on button "Next" at bounding box center [1408, 420] width 63 height 84
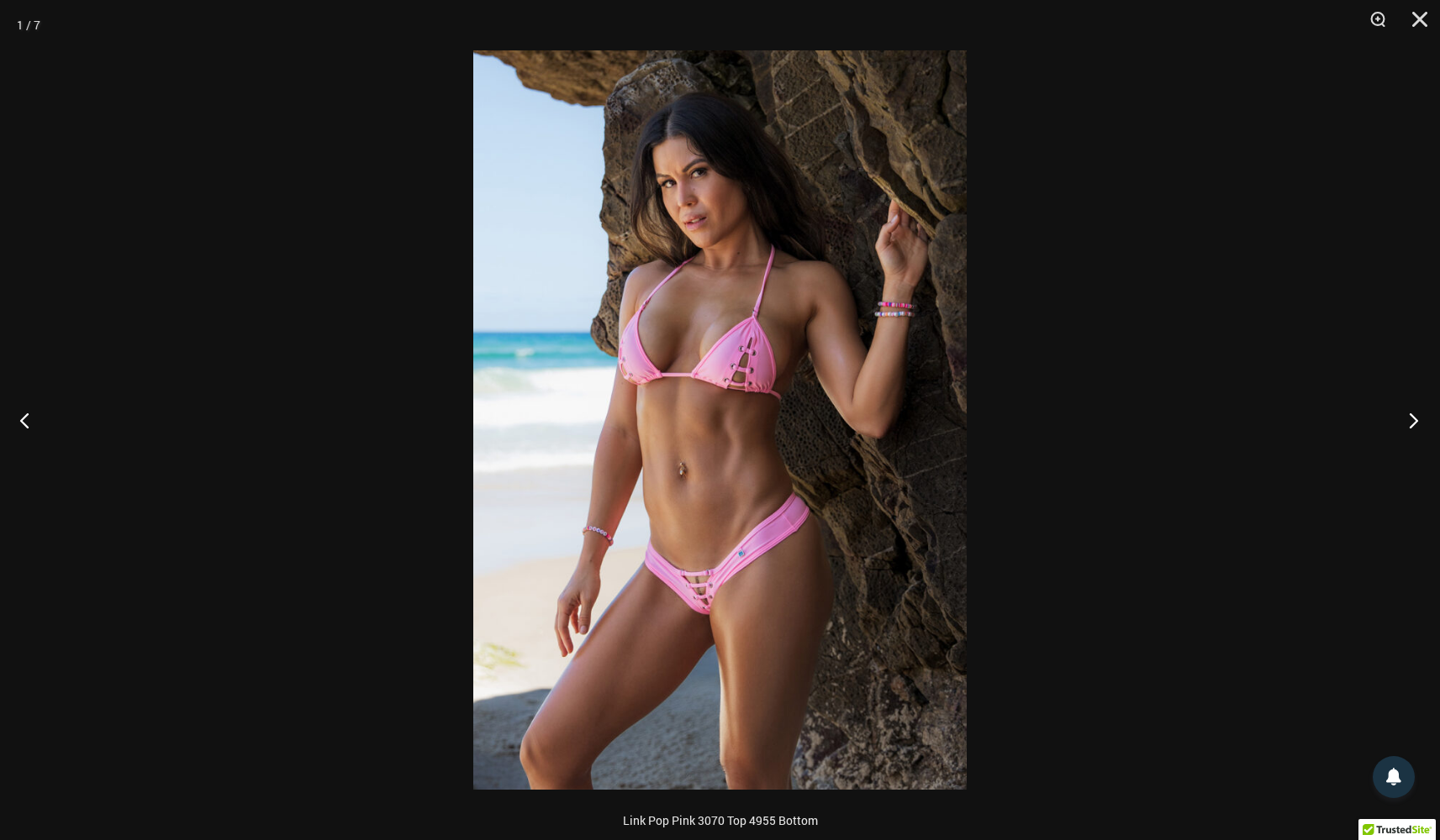
click at [1417, 420] on button "Next" at bounding box center [1408, 420] width 63 height 84
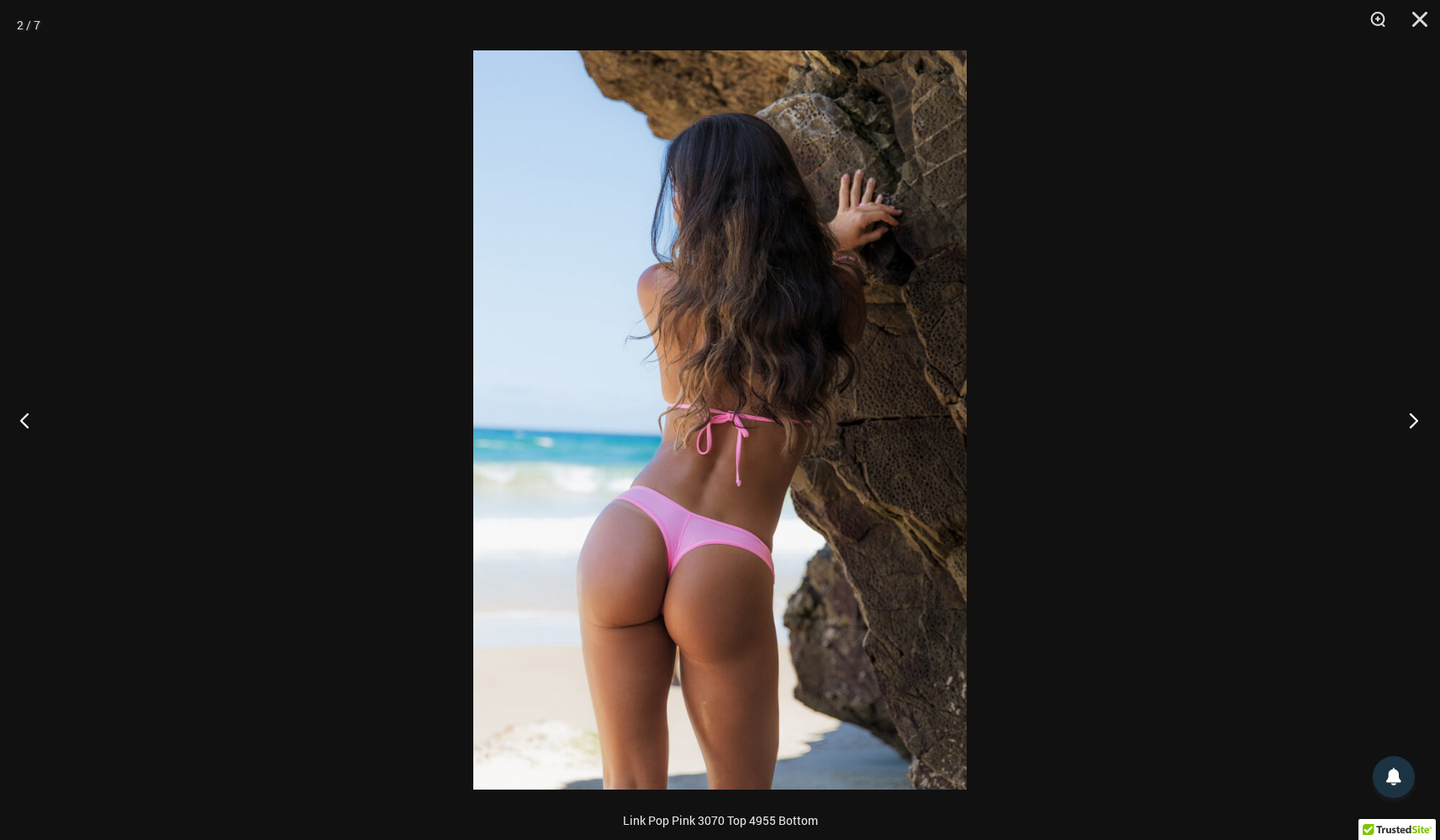
click at [1417, 420] on button "Next" at bounding box center [1408, 420] width 63 height 84
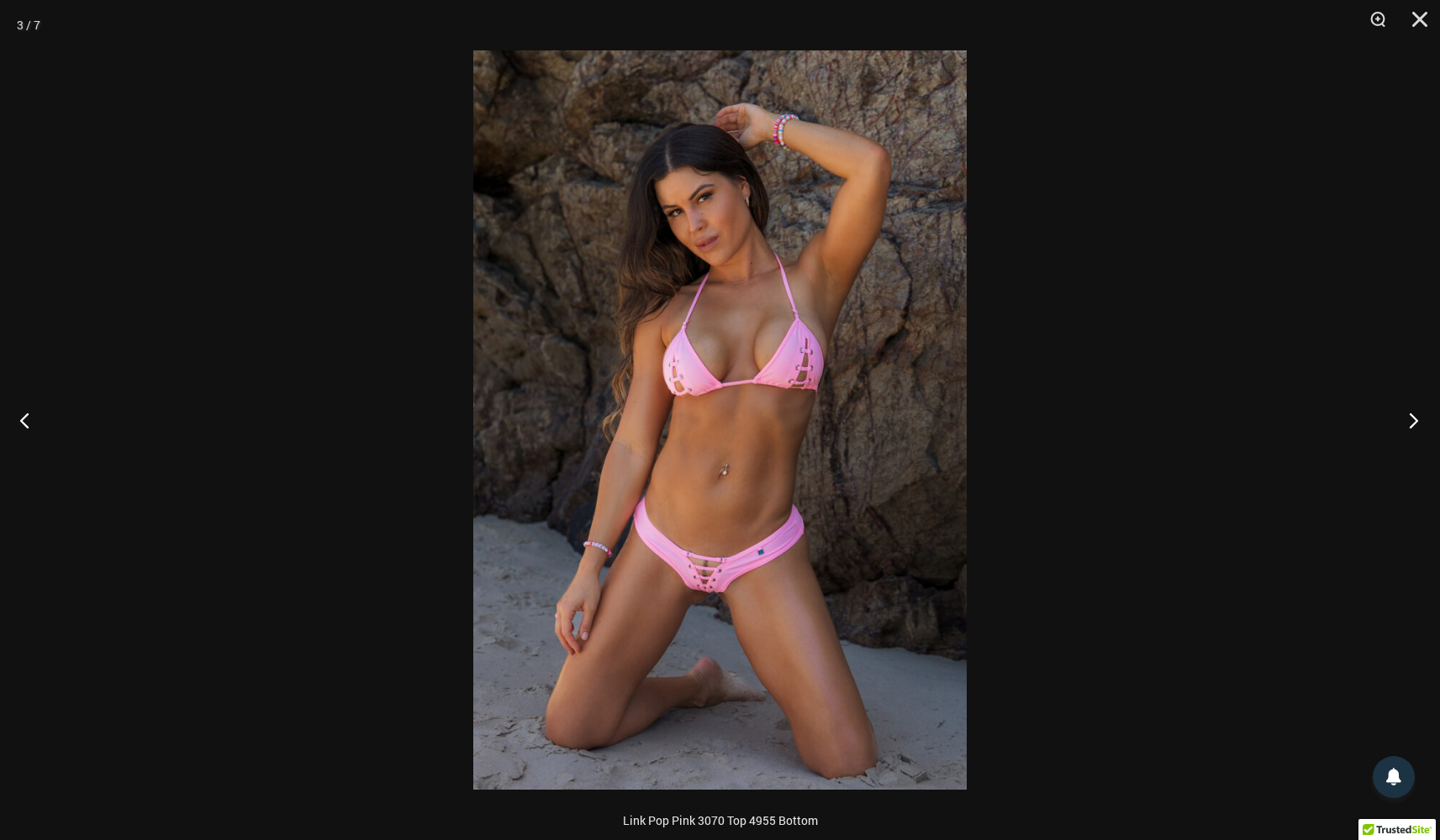
click at [1417, 420] on button "Next" at bounding box center [1408, 420] width 63 height 84
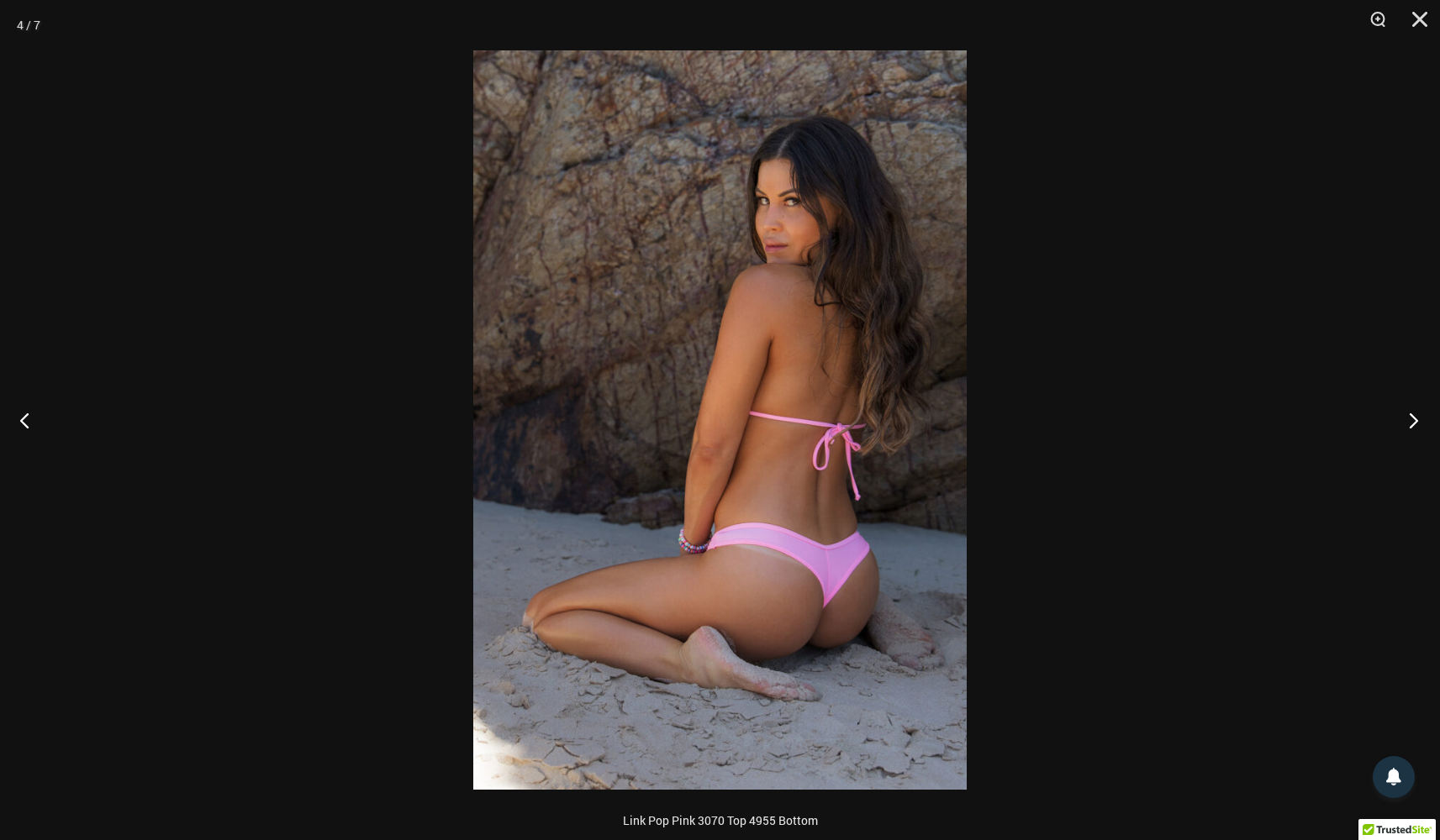
click at [1417, 420] on button "Next" at bounding box center [1408, 420] width 63 height 84
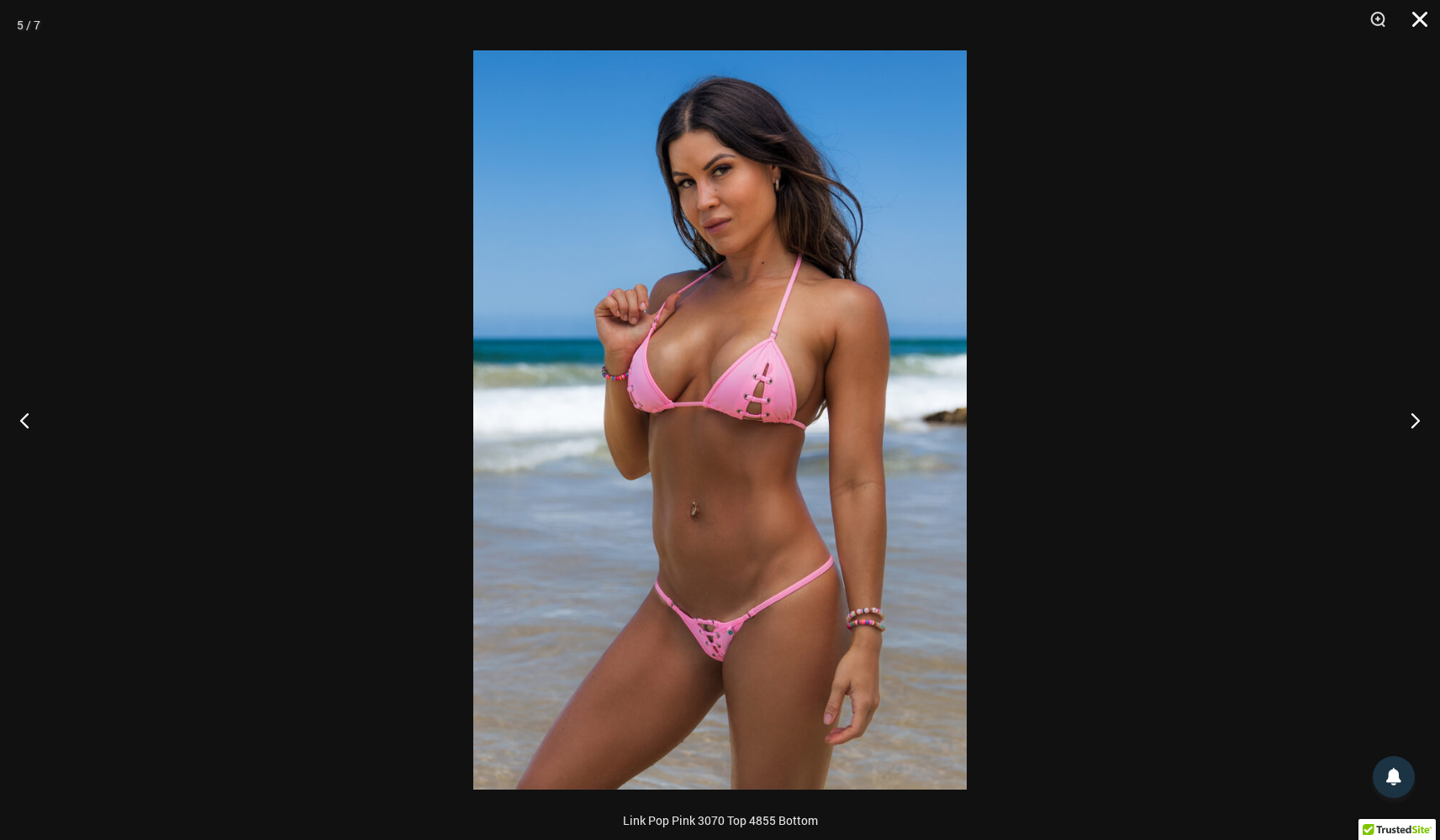
click at [1408, 18] on button "Close" at bounding box center [1414, 25] width 42 height 51
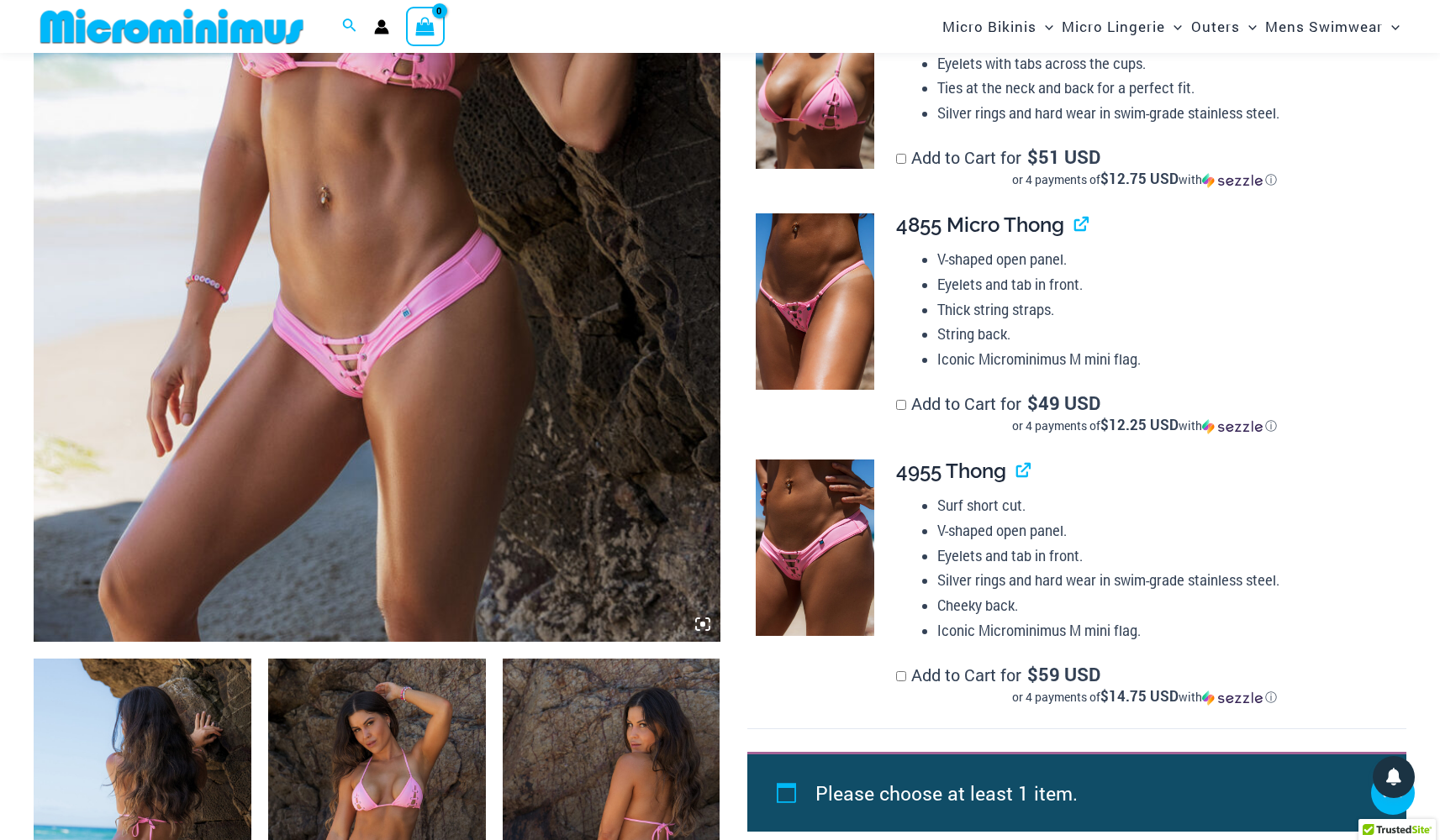
scroll to position [536, 0]
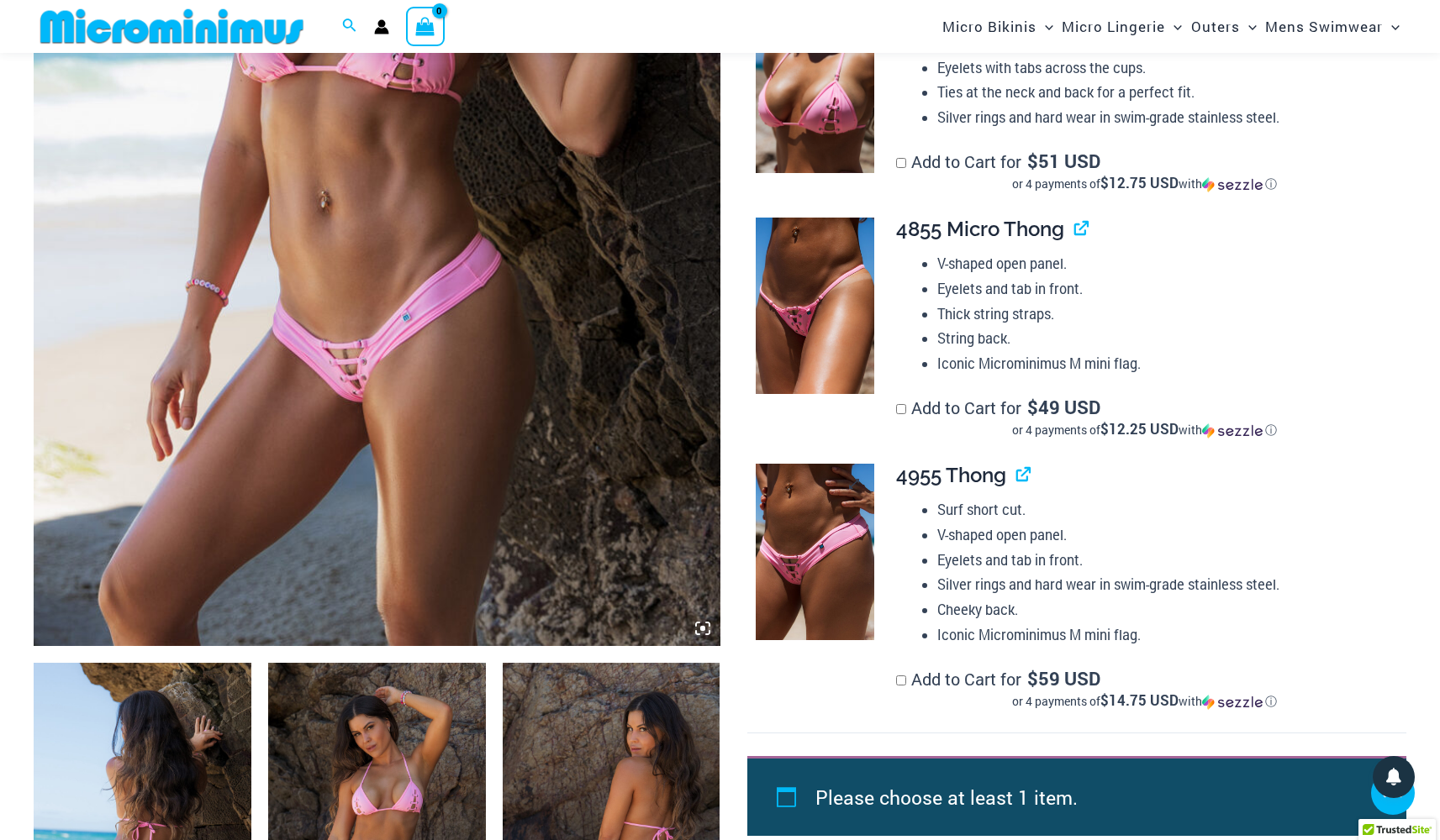
click at [838, 501] on img at bounding box center [814, 552] width 118 height 177
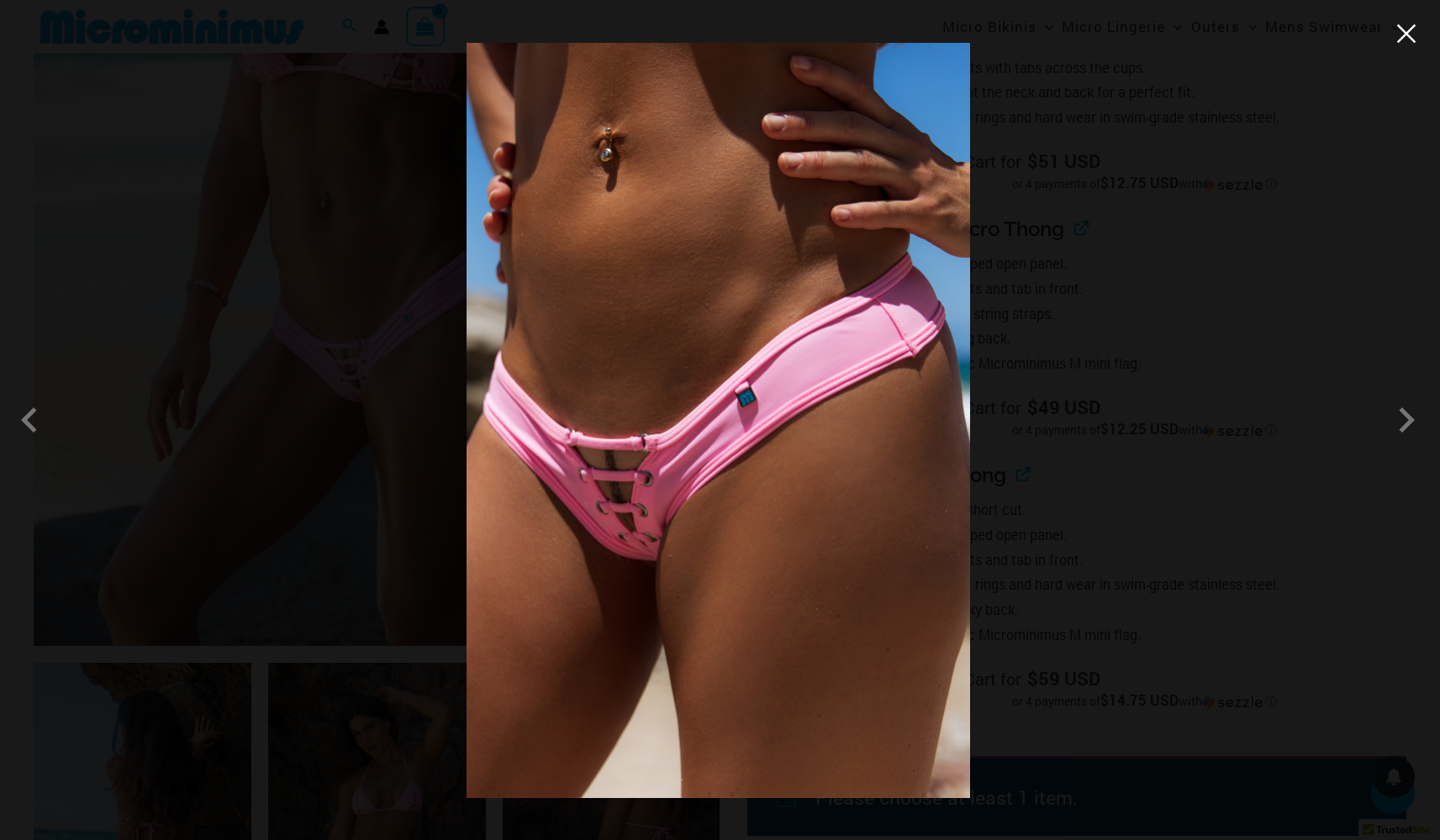
click at [1407, 30] on button "Close" at bounding box center [1406, 33] width 25 height 25
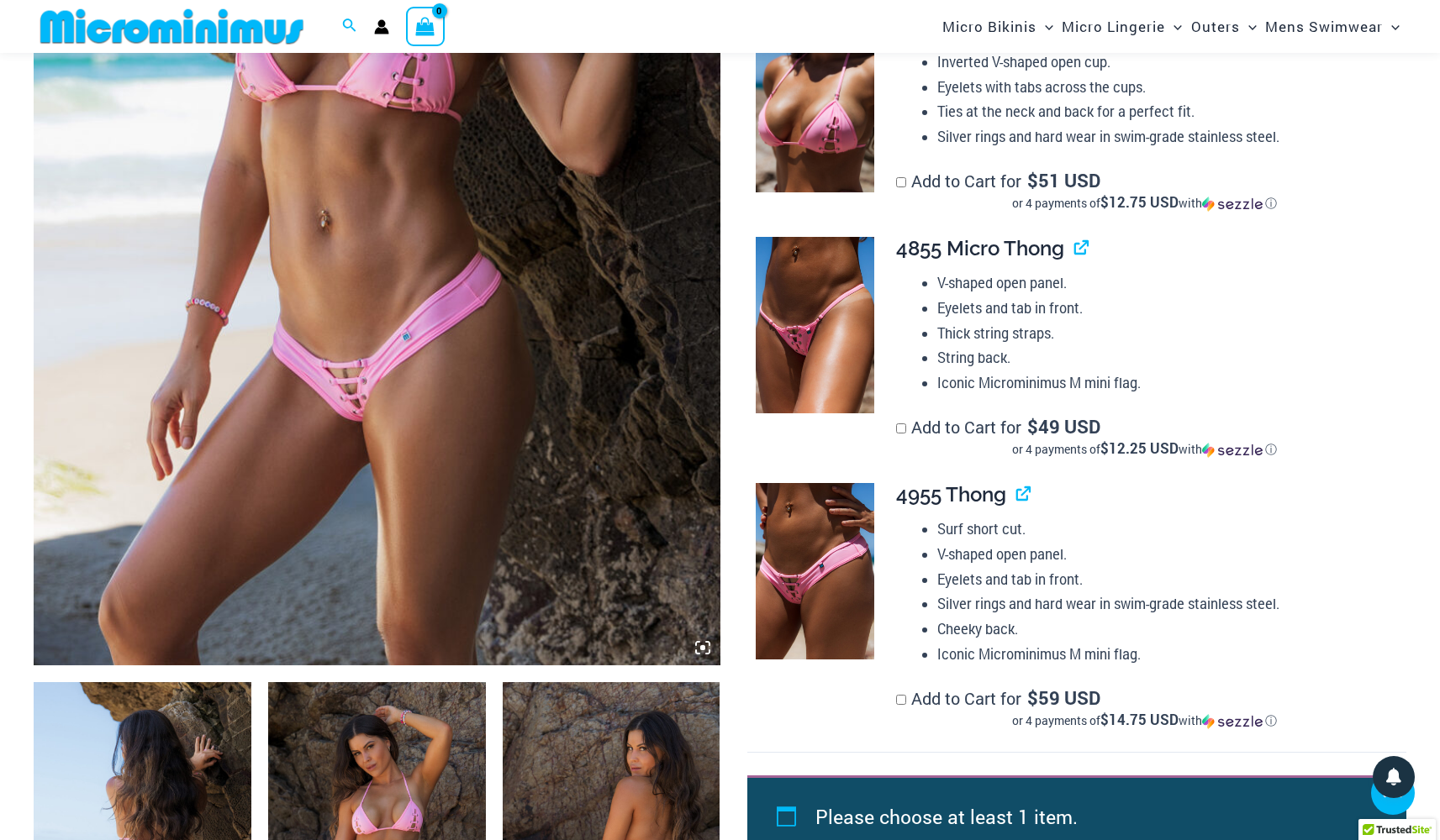
scroll to position [505, 0]
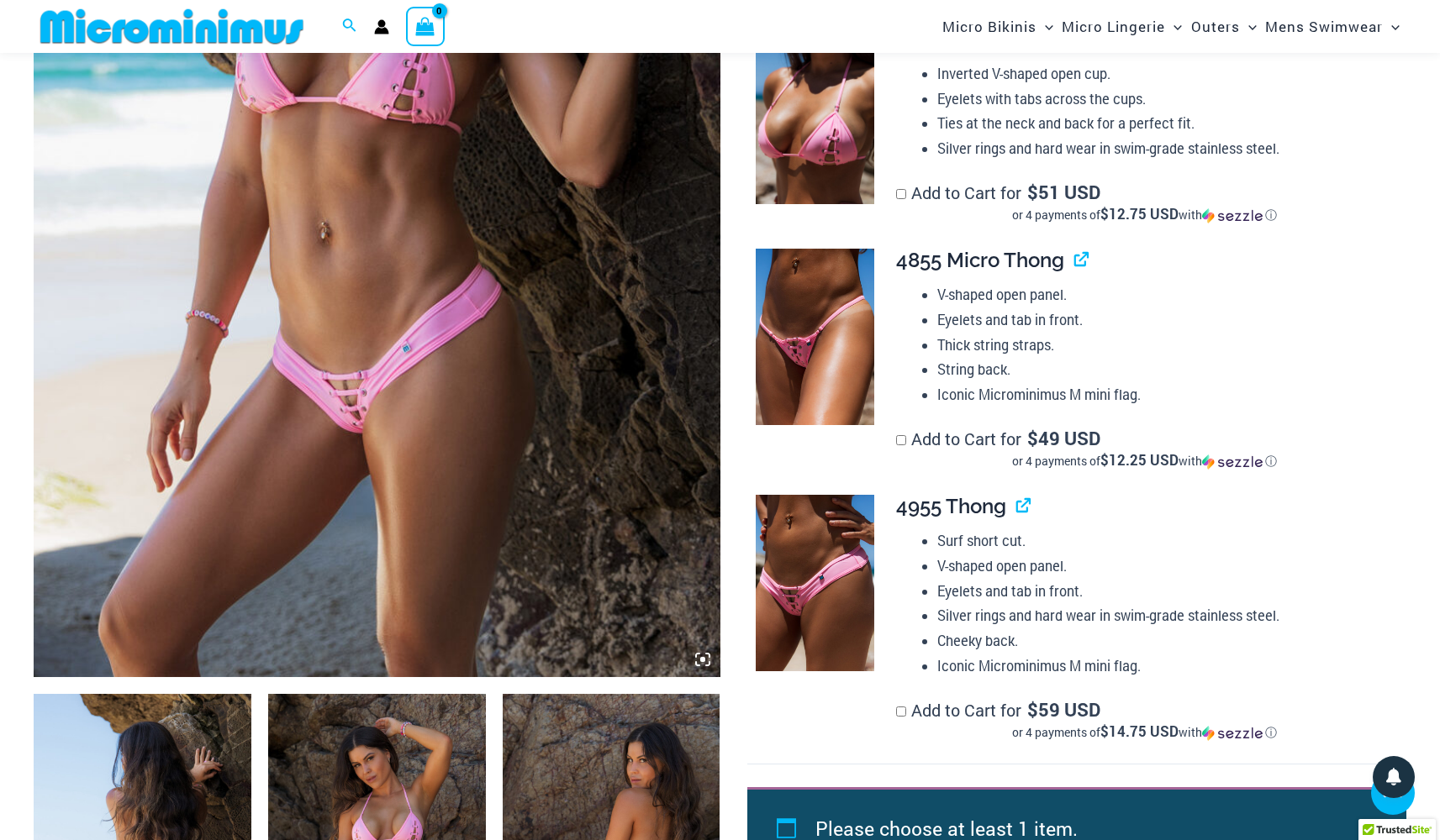
click at [838, 146] on img at bounding box center [814, 114] width 118 height 177
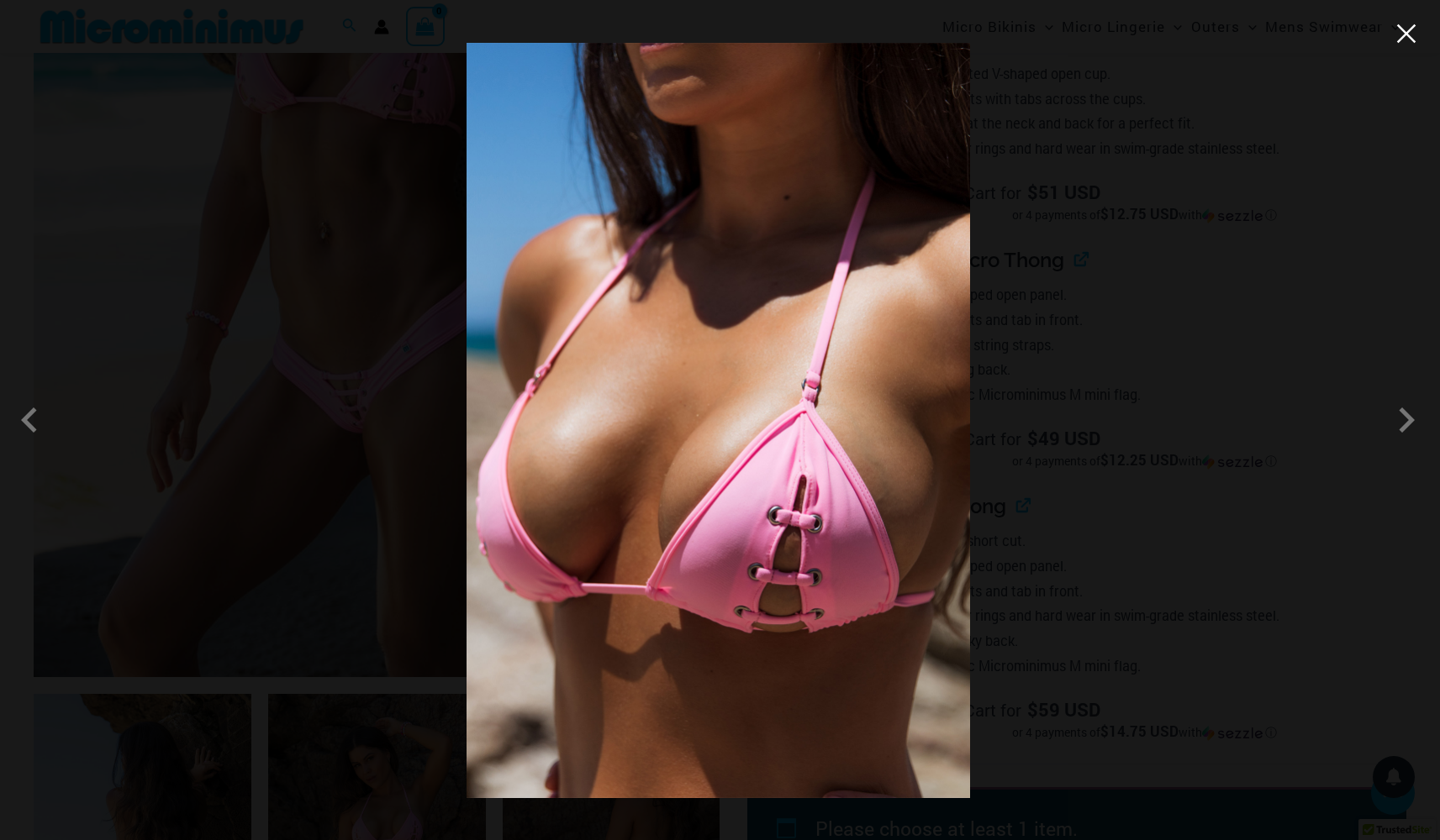
click at [1407, 35] on button "Close" at bounding box center [1406, 33] width 25 height 25
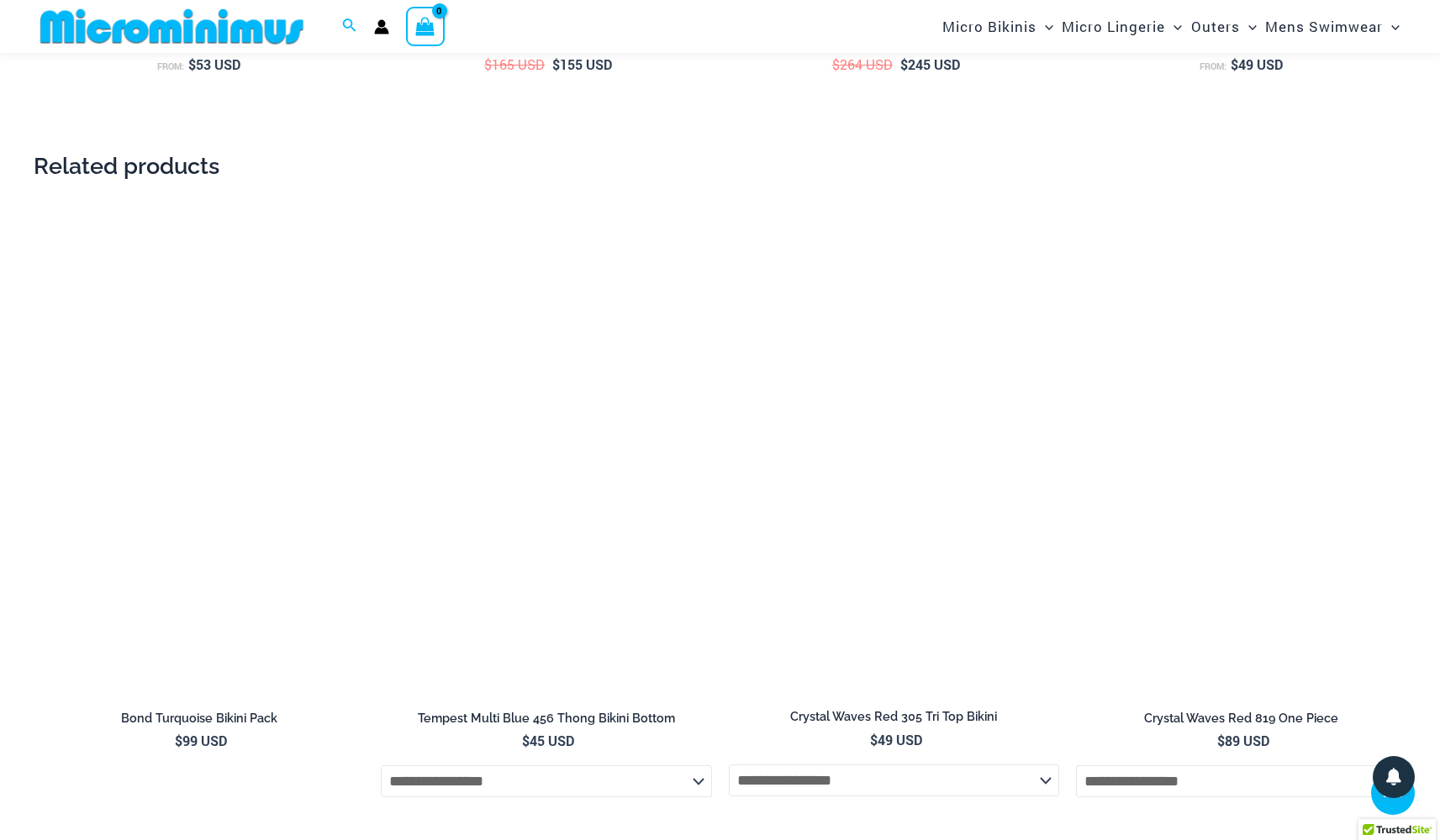
scroll to position [3175, 0]
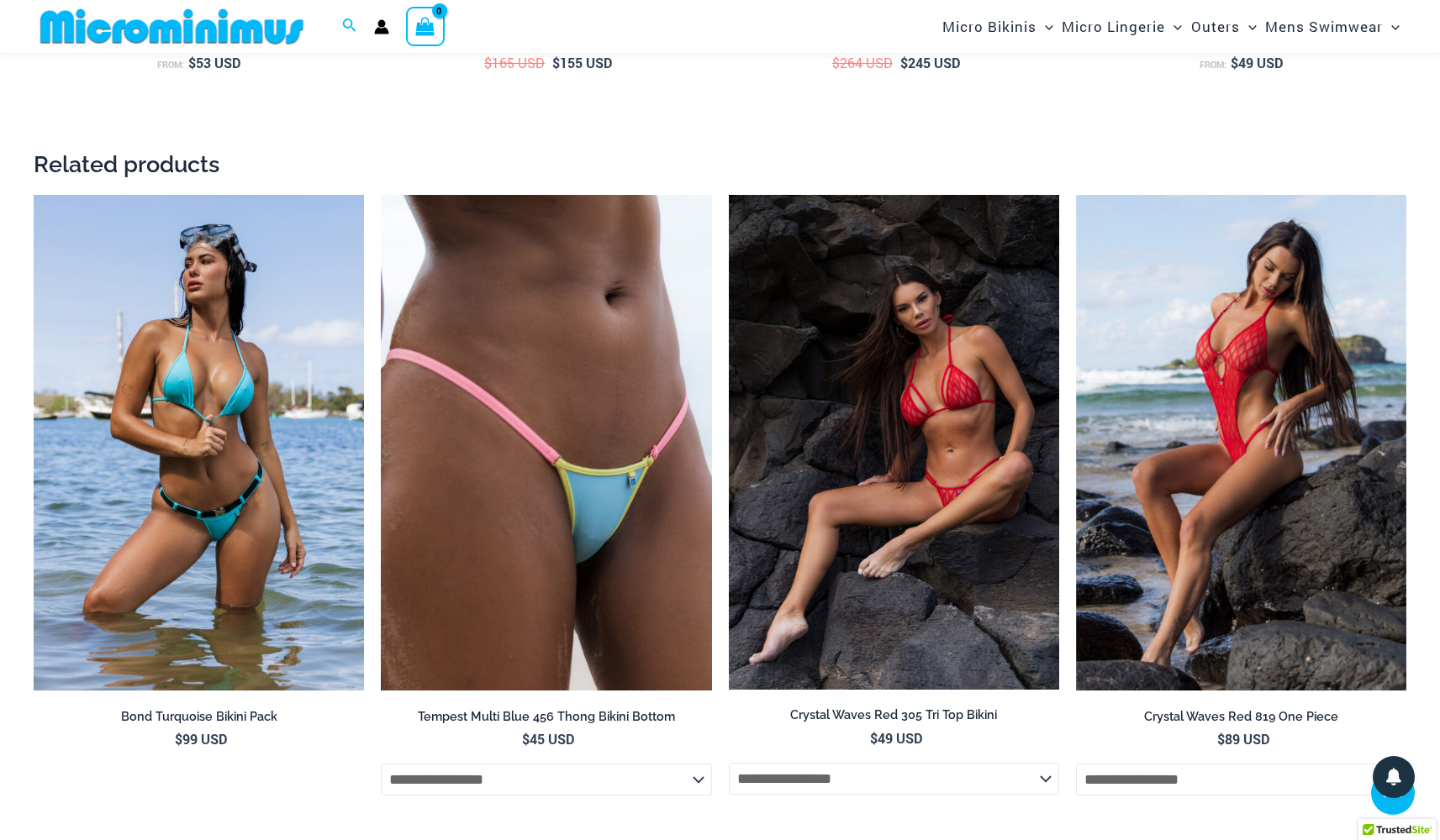
click at [911, 397] on img at bounding box center [894, 442] width 331 height 495
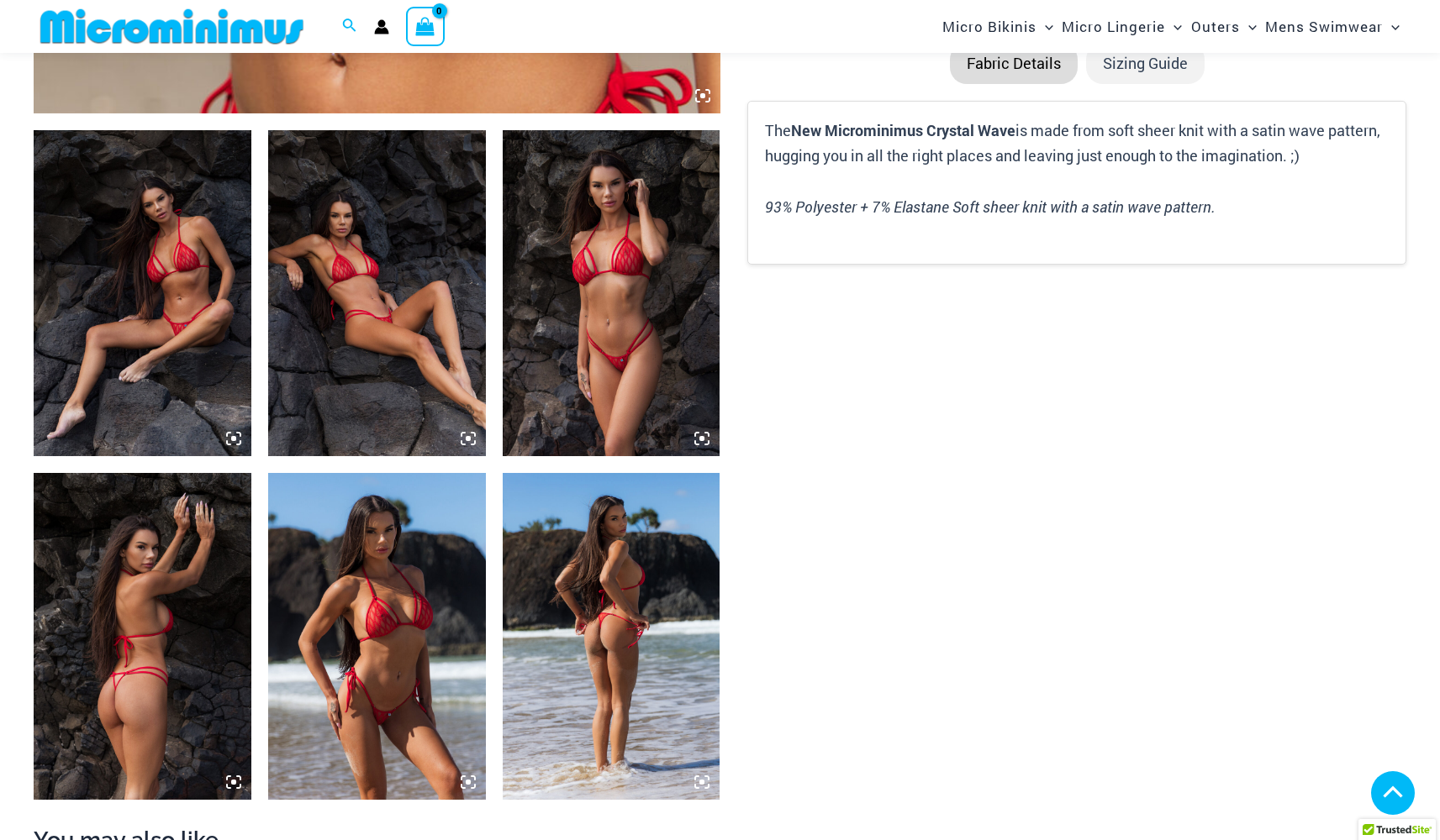
scroll to position [1097, 0]
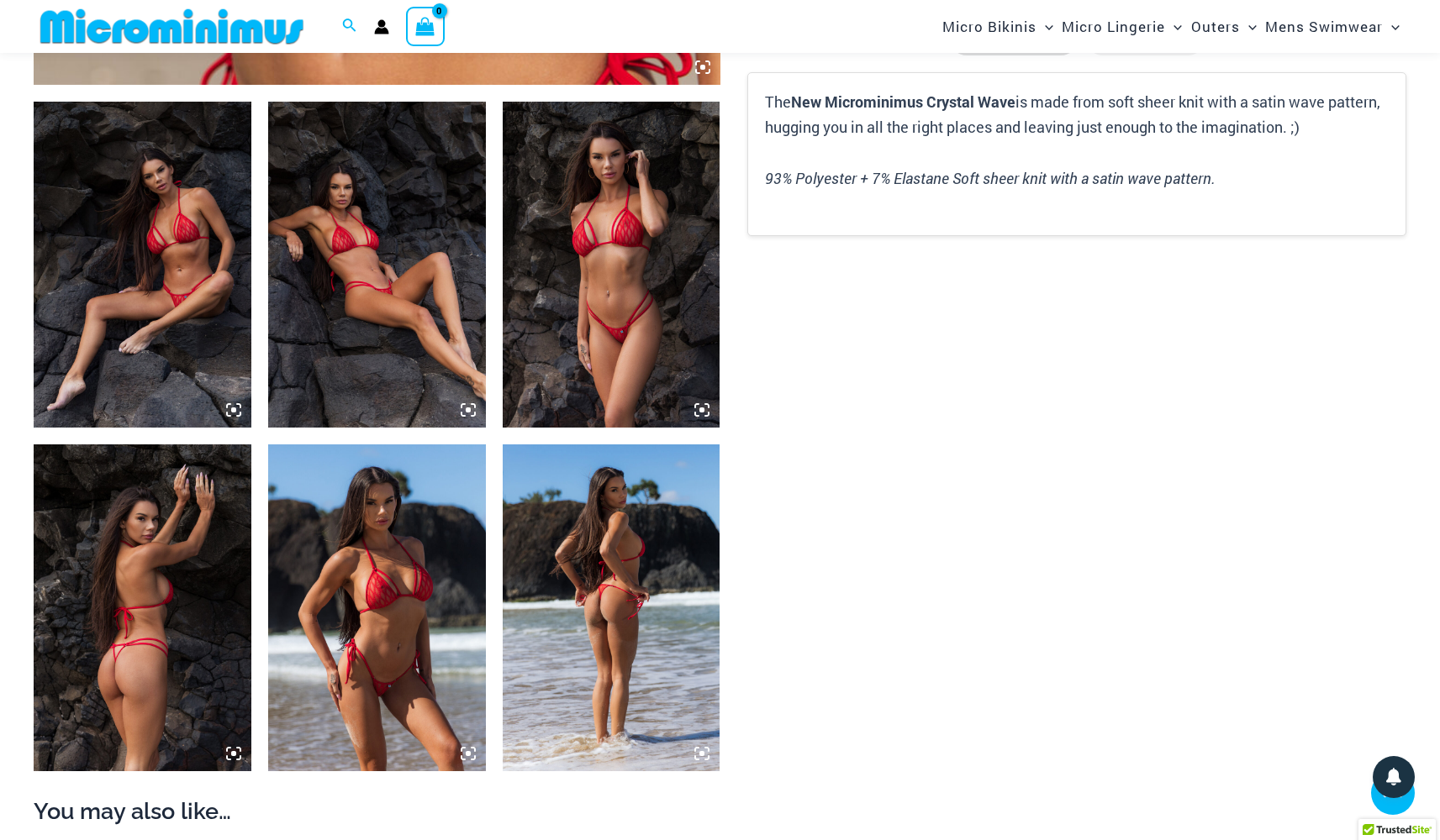
click at [645, 549] on img at bounding box center [611, 606] width 218 height 326
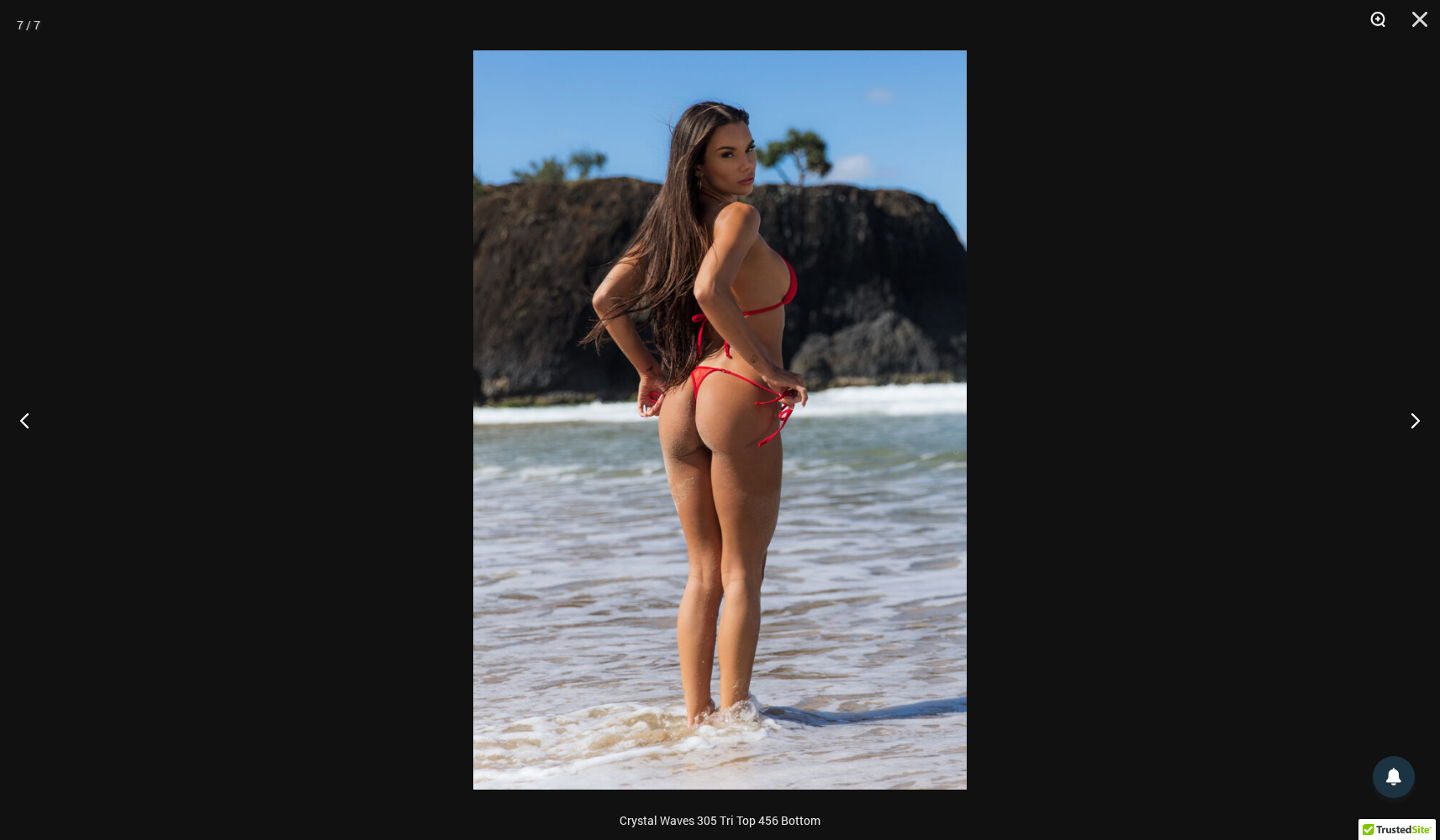
click at [1373, 23] on button "Zoom" at bounding box center [1372, 25] width 42 height 51
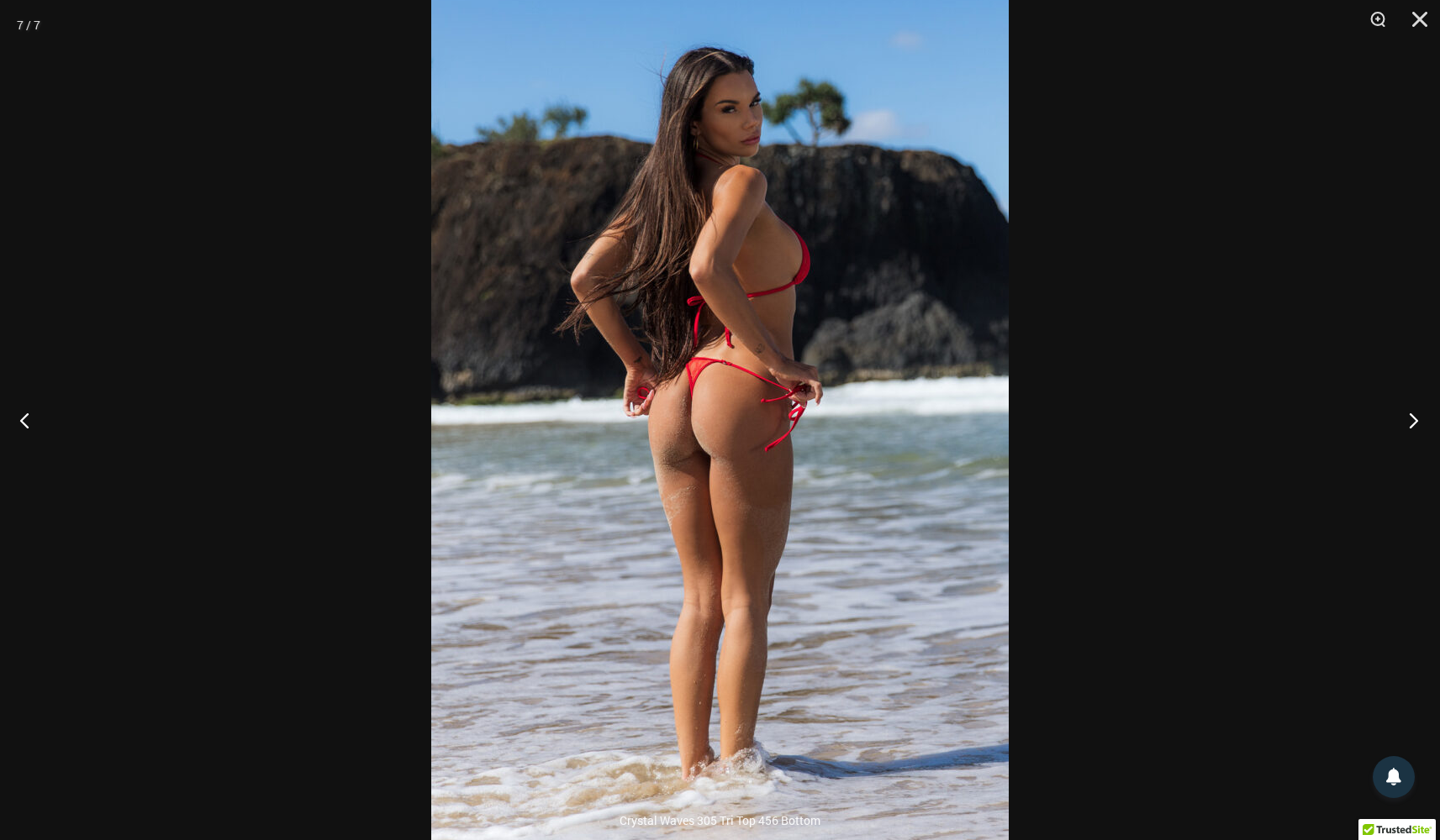
click at [1408, 419] on button "Next" at bounding box center [1408, 420] width 63 height 84
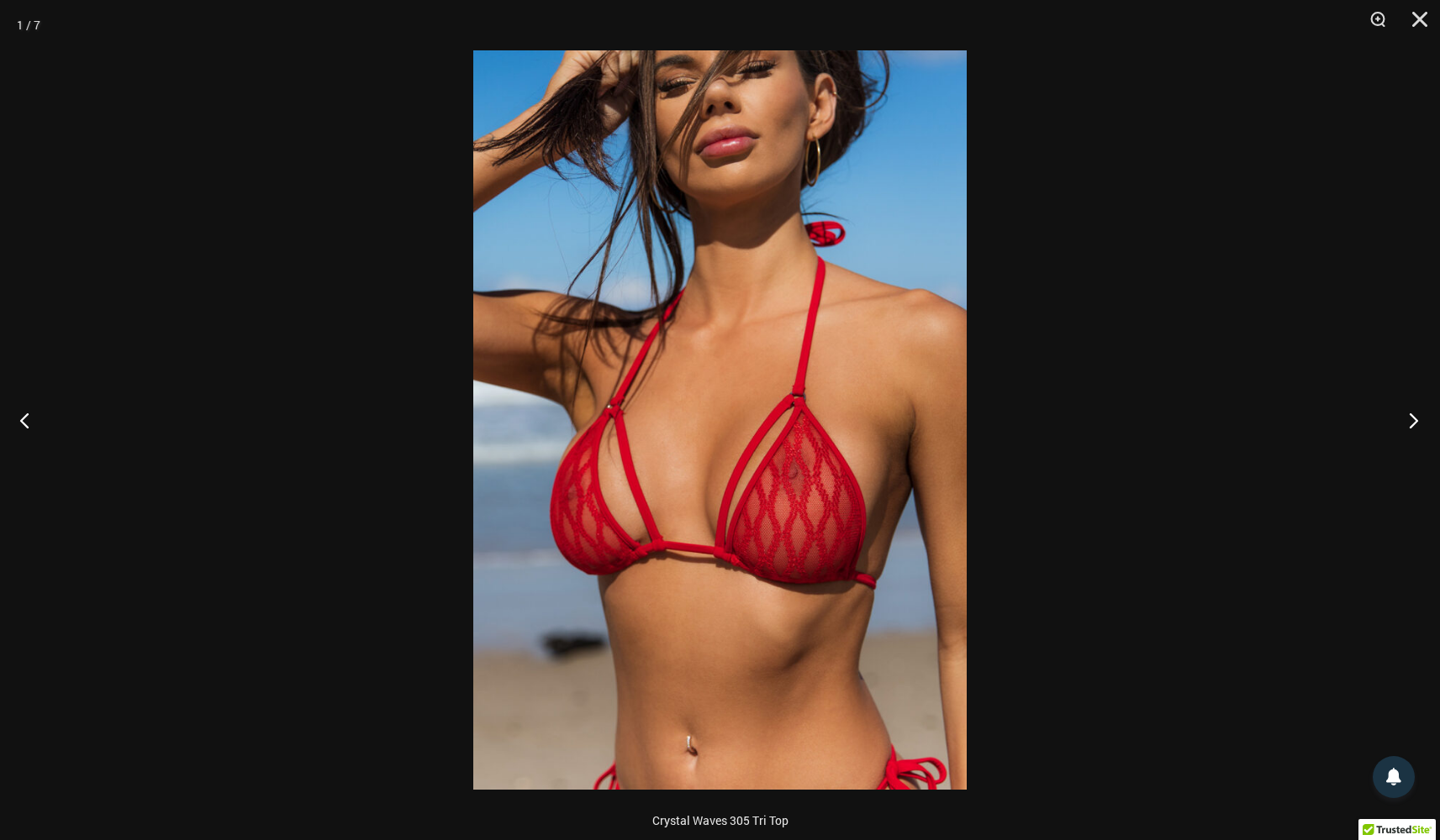
click at [1408, 419] on button "Next" at bounding box center [1408, 420] width 63 height 84
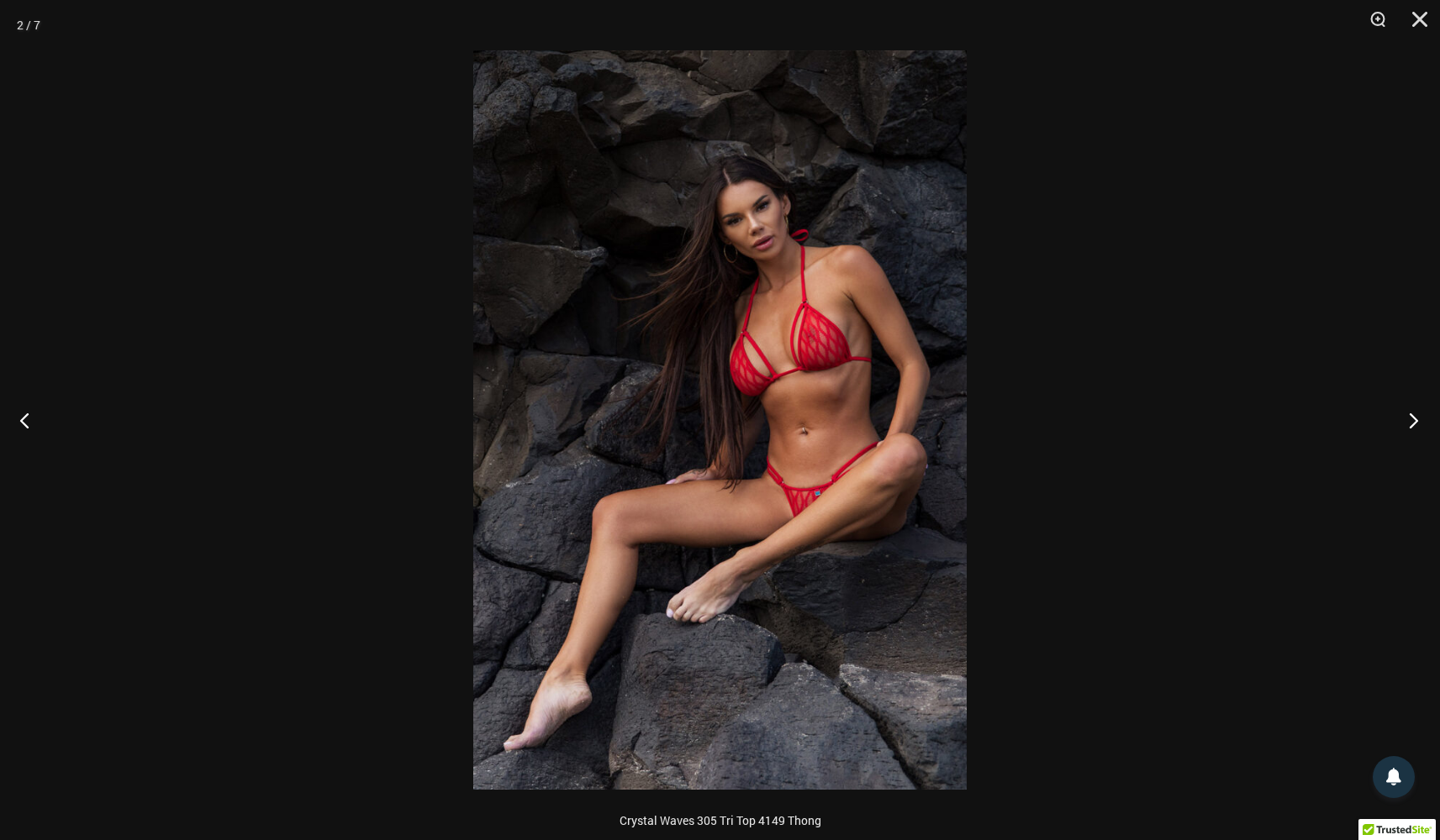
click at [1408, 419] on button "Next" at bounding box center [1408, 420] width 63 height 84
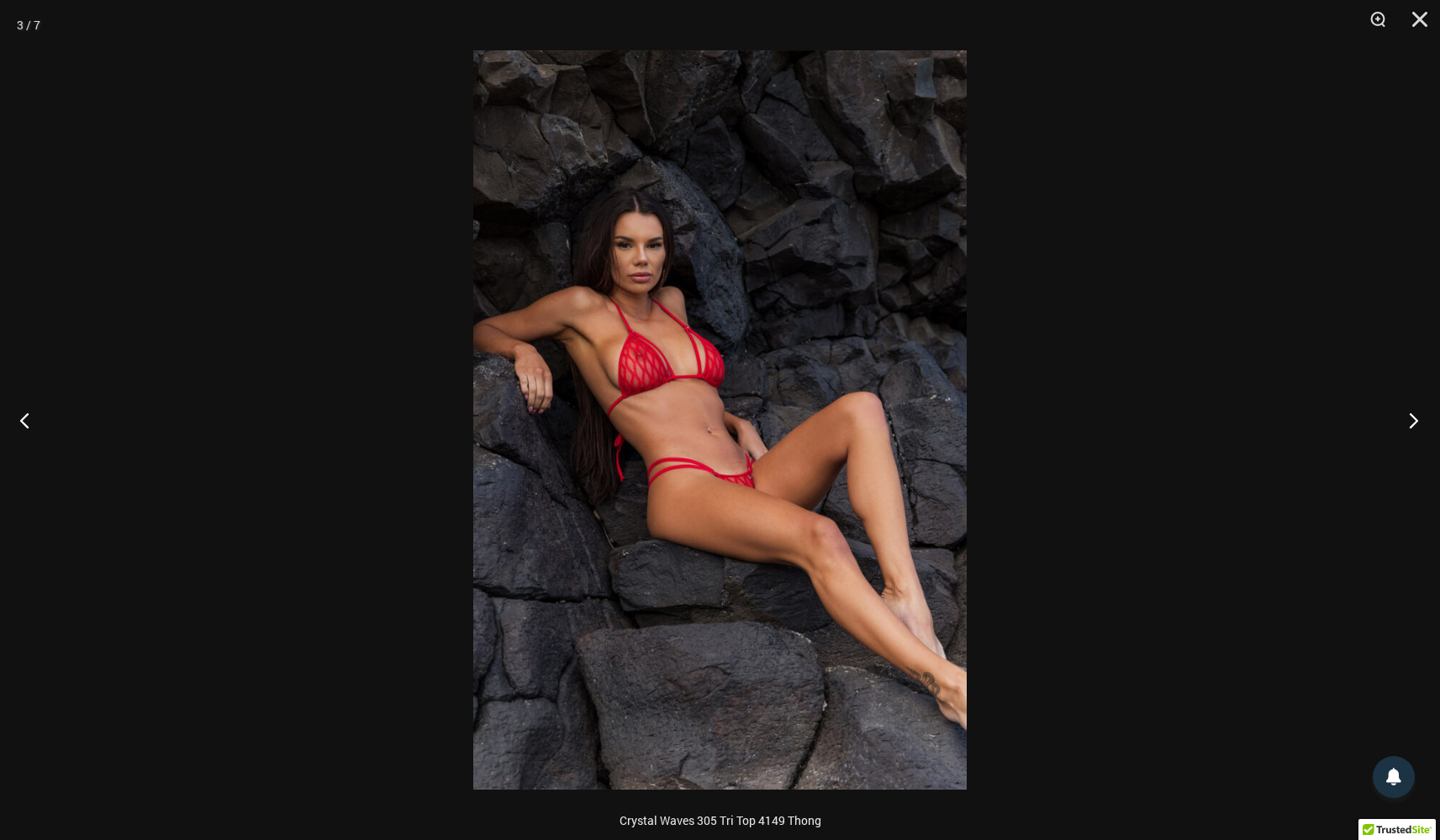
click at [1408, 419] on button "Next" at bounding box center [1408, 420] width 63 height 84
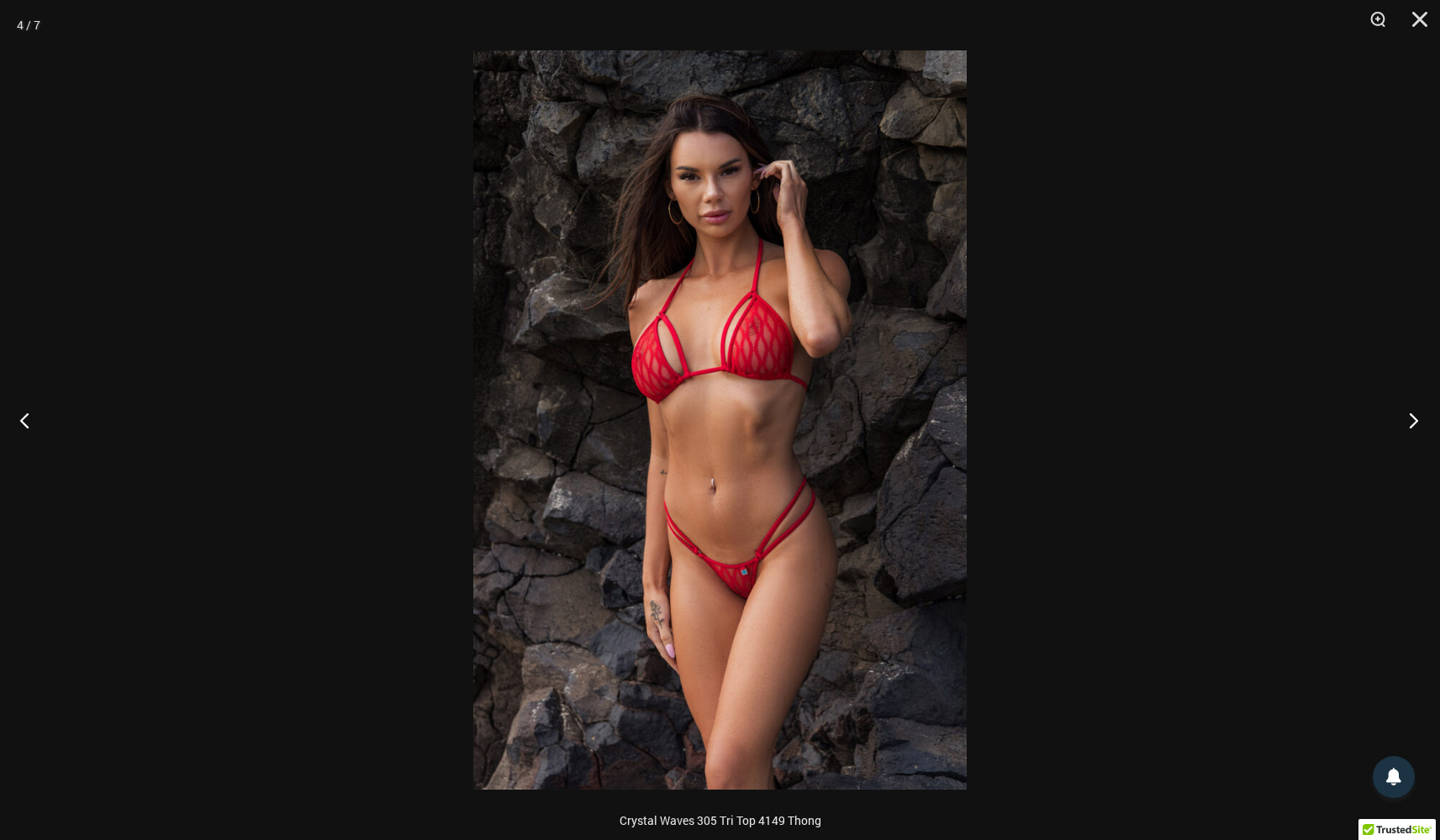
click at [1408, 419] on button "Next" at bounding box center [1408, 420] width 63 height 84
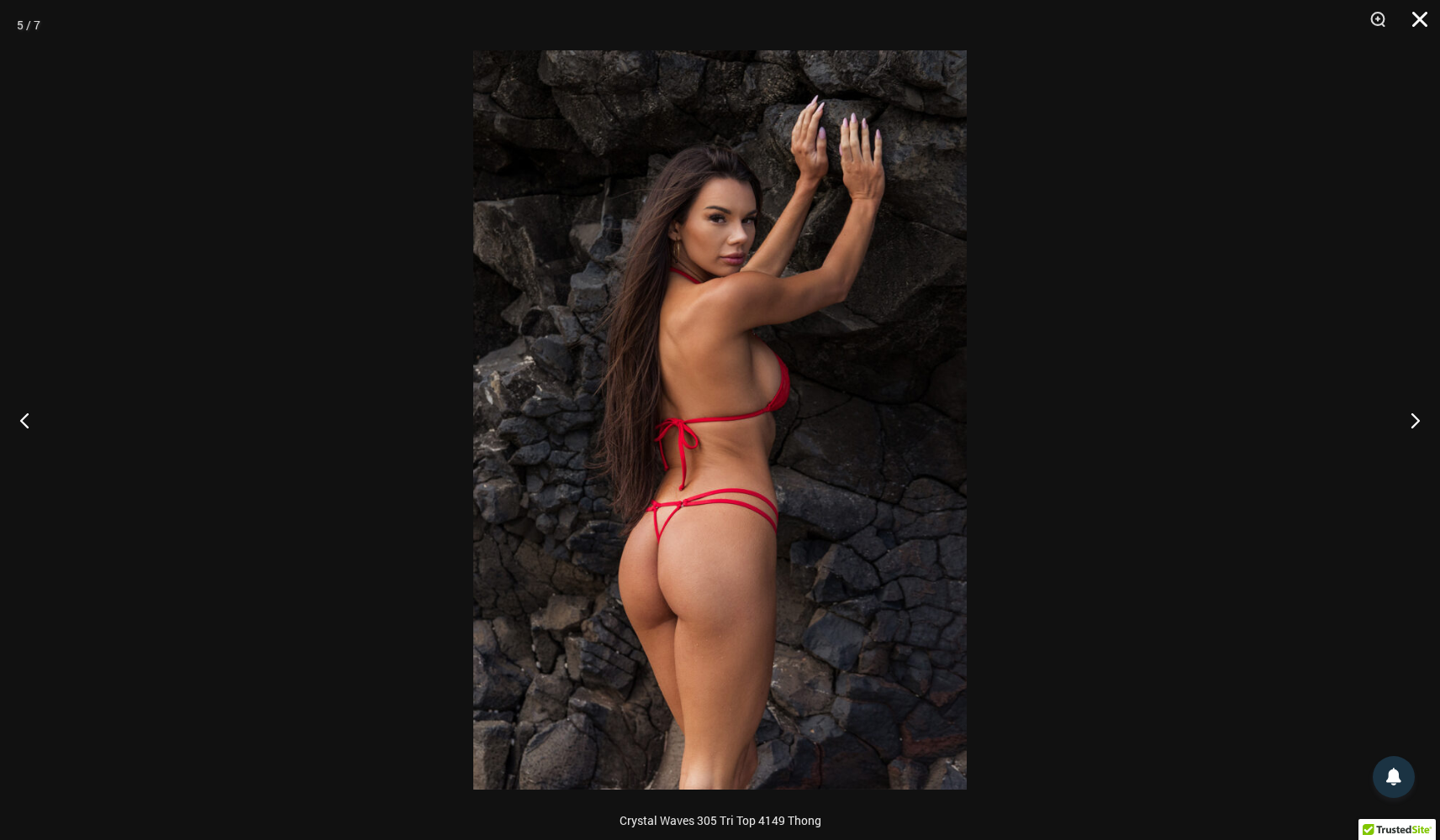
click at [1417, 19] on button "Close" at bounding box center [1414, 25] width 42 height 51
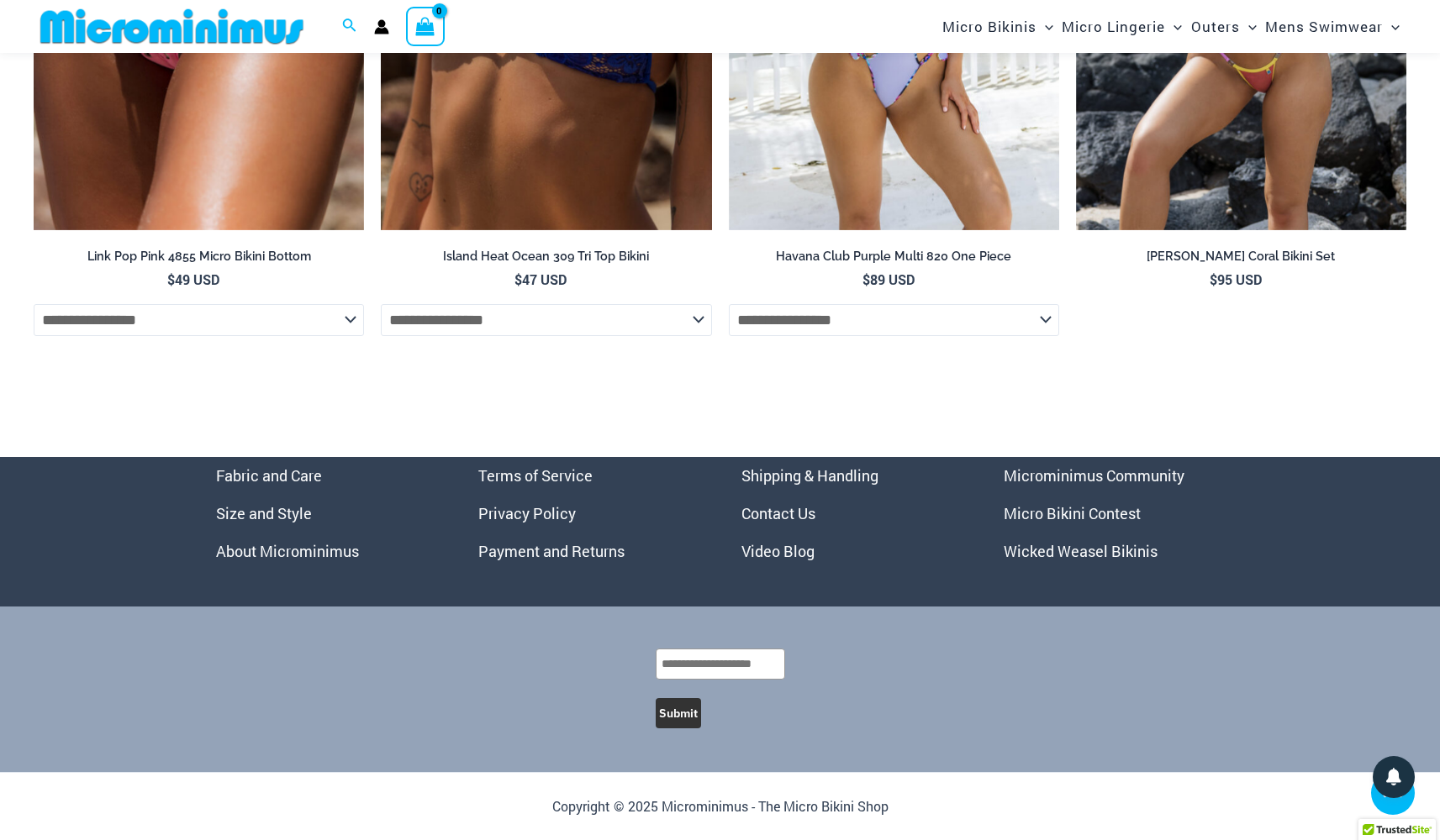
scroll to position [6245, 0]
